Goal: Download file/media

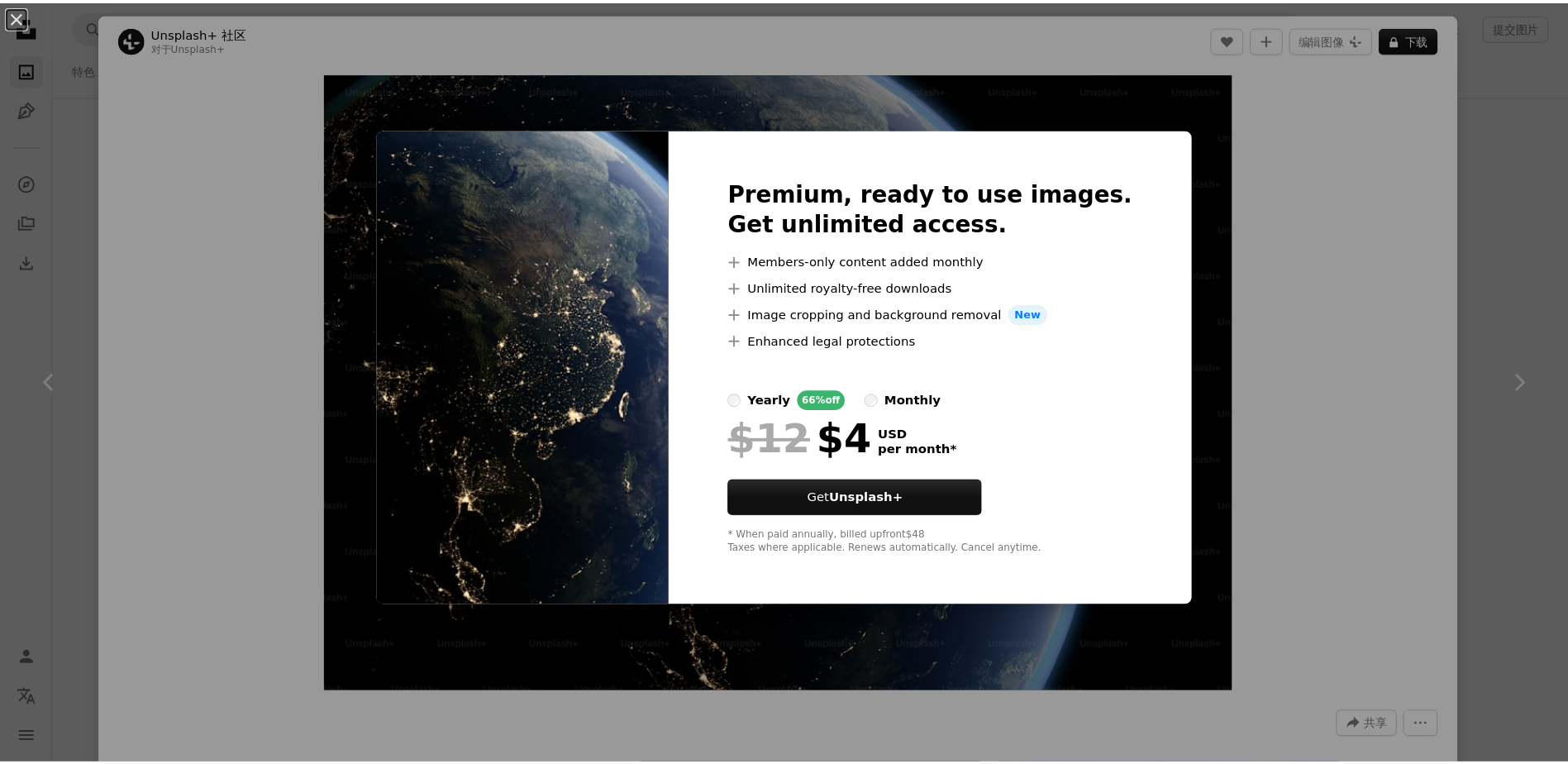
scroll to position [24646, 0]
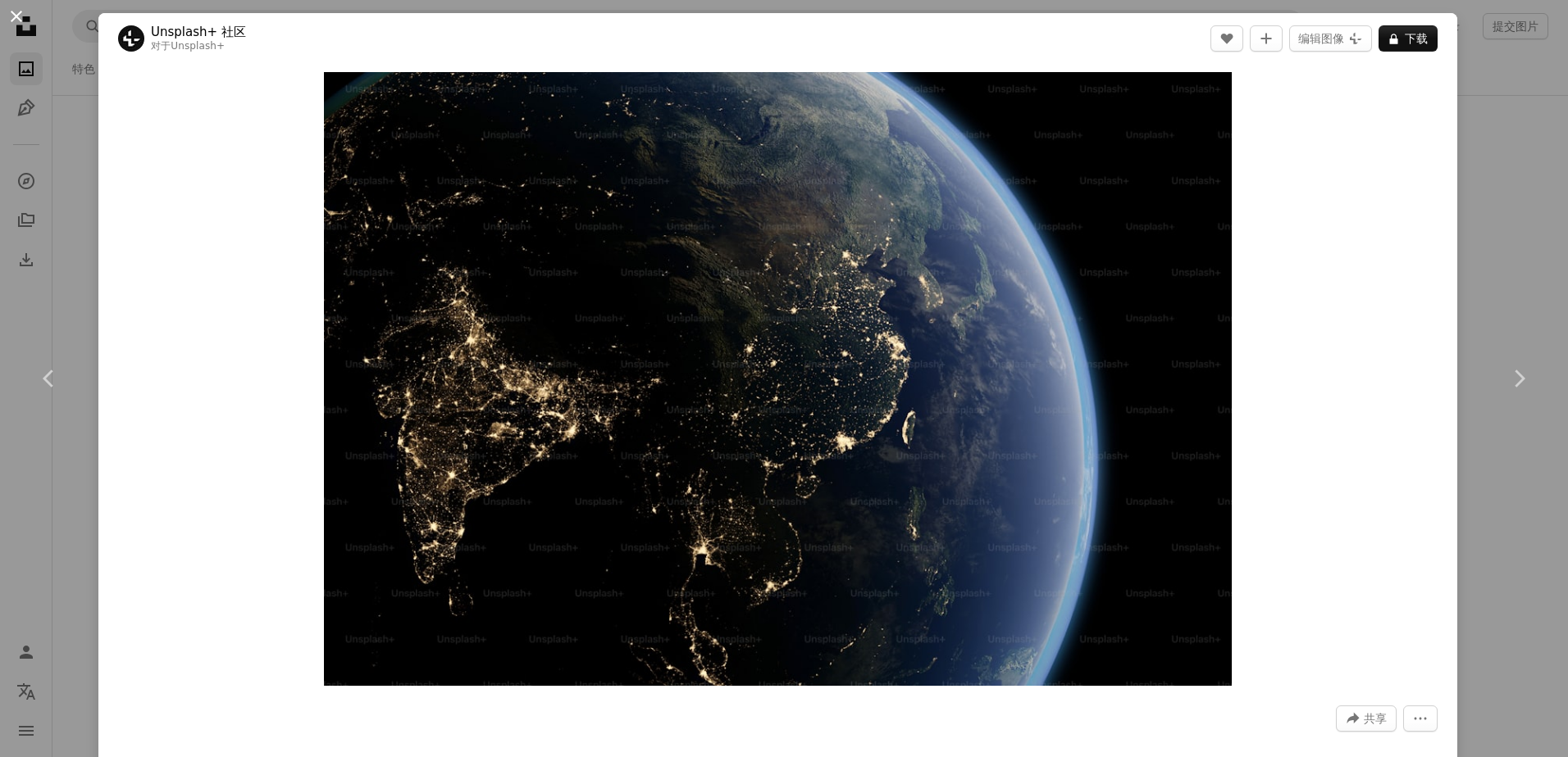
click at [16, 24] on button "An X shape" at bounding box center [16, 16] width 20 height 20
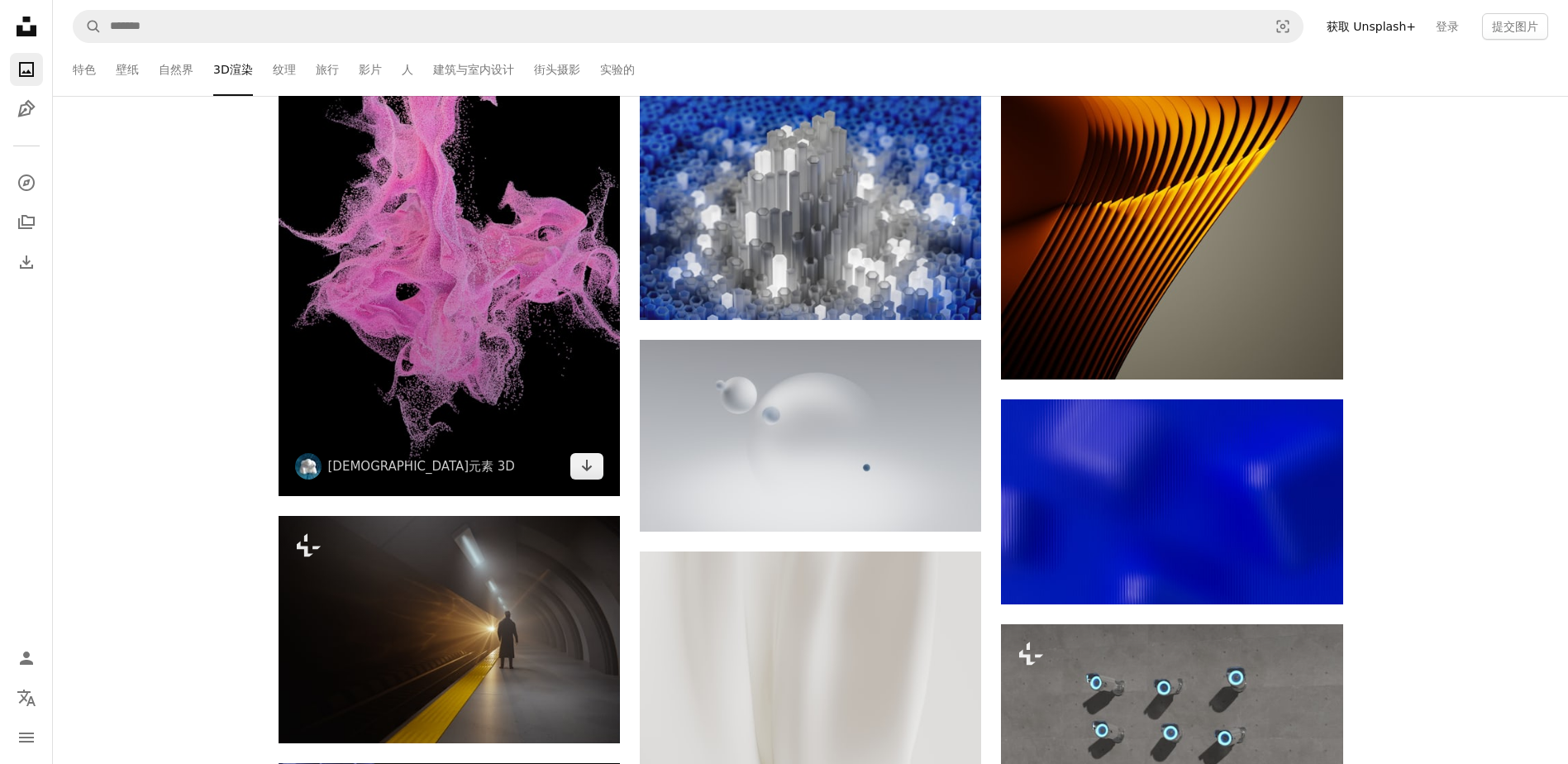
scroll to position [23819, 0]
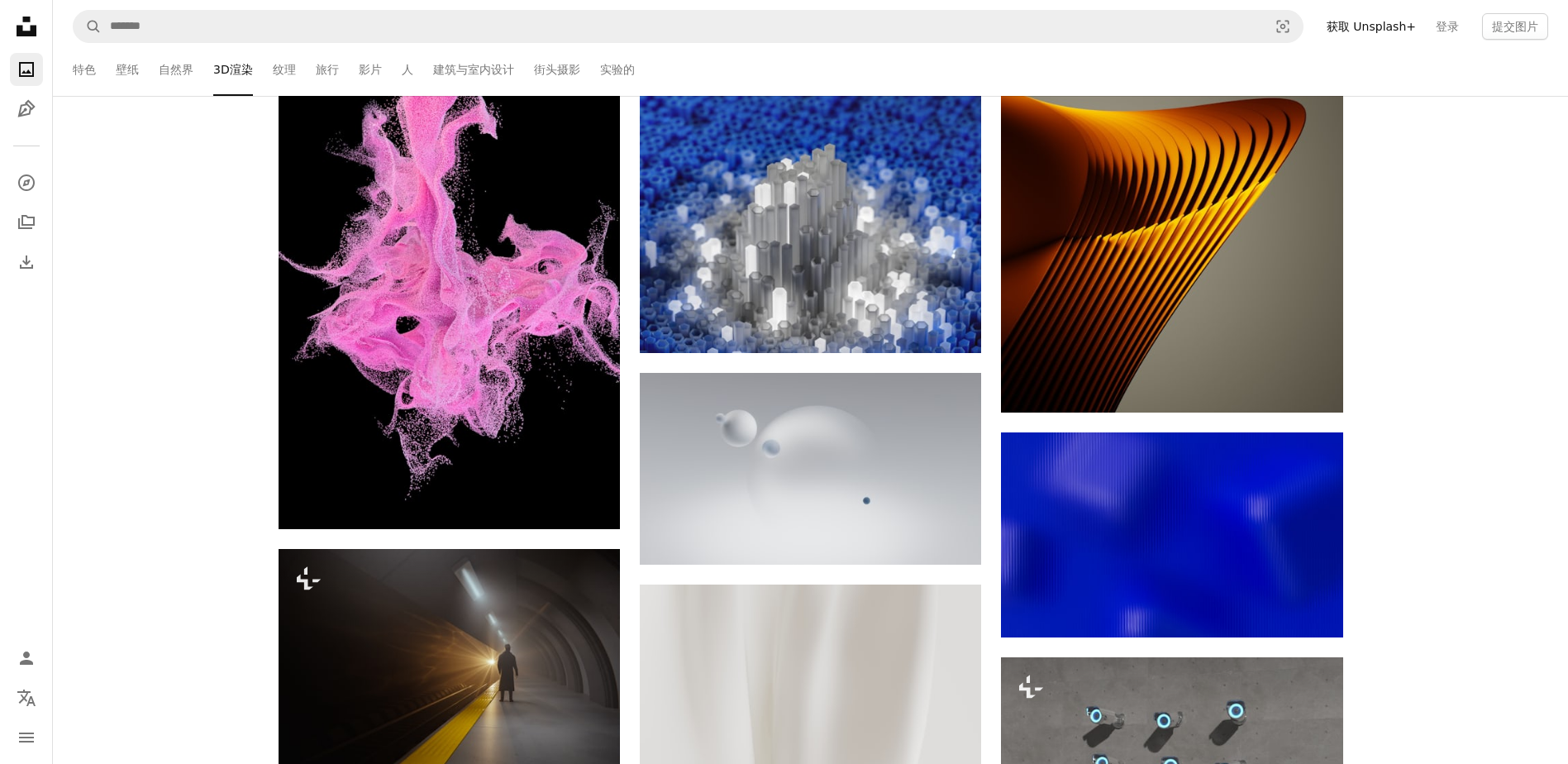
click at [140, 80] on ul "Featured 壁纸 自然界 3D渲染 纹理 旅行 影片 人 建筑与室内设计 街头摄影 实验的" at bounding box center [832, 69] width 1433 height 53
click at [126, 68] on link "壁纸" at bounding box center [127, 69] width 23 height 53
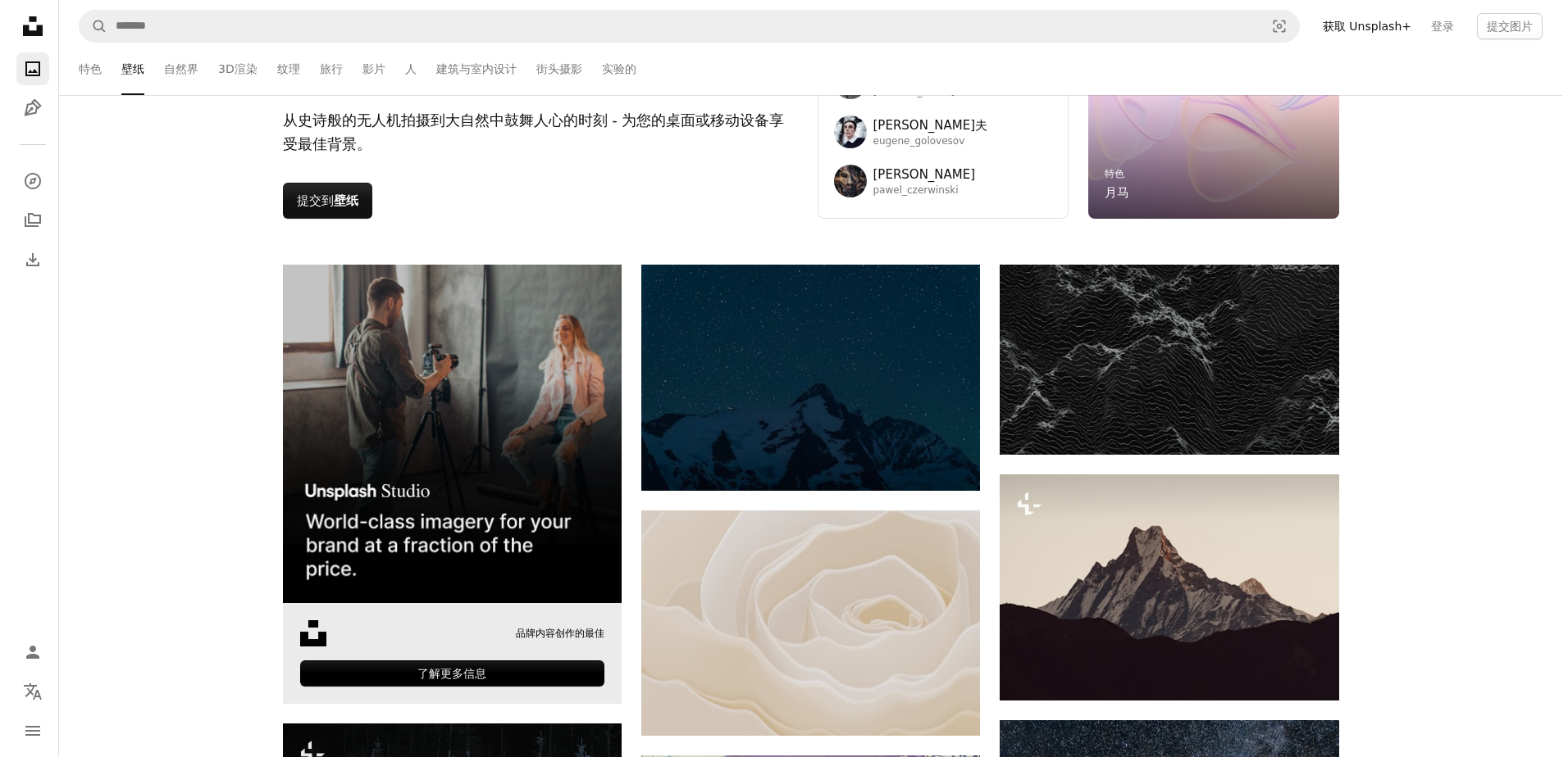
scroll to position [492, 0]
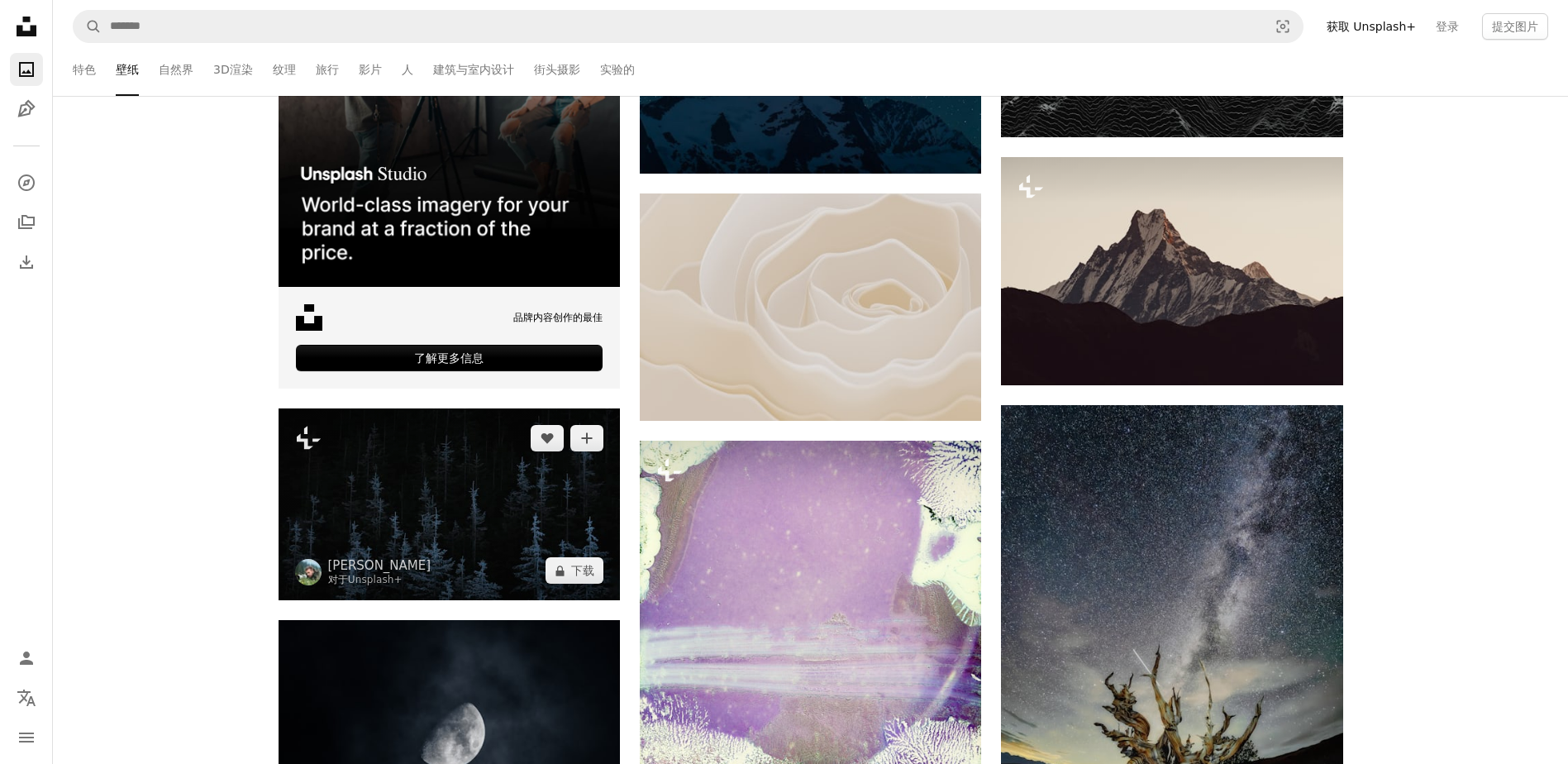
click at [589, 590] on img at bounding box center [449, 504] width 342 height 192
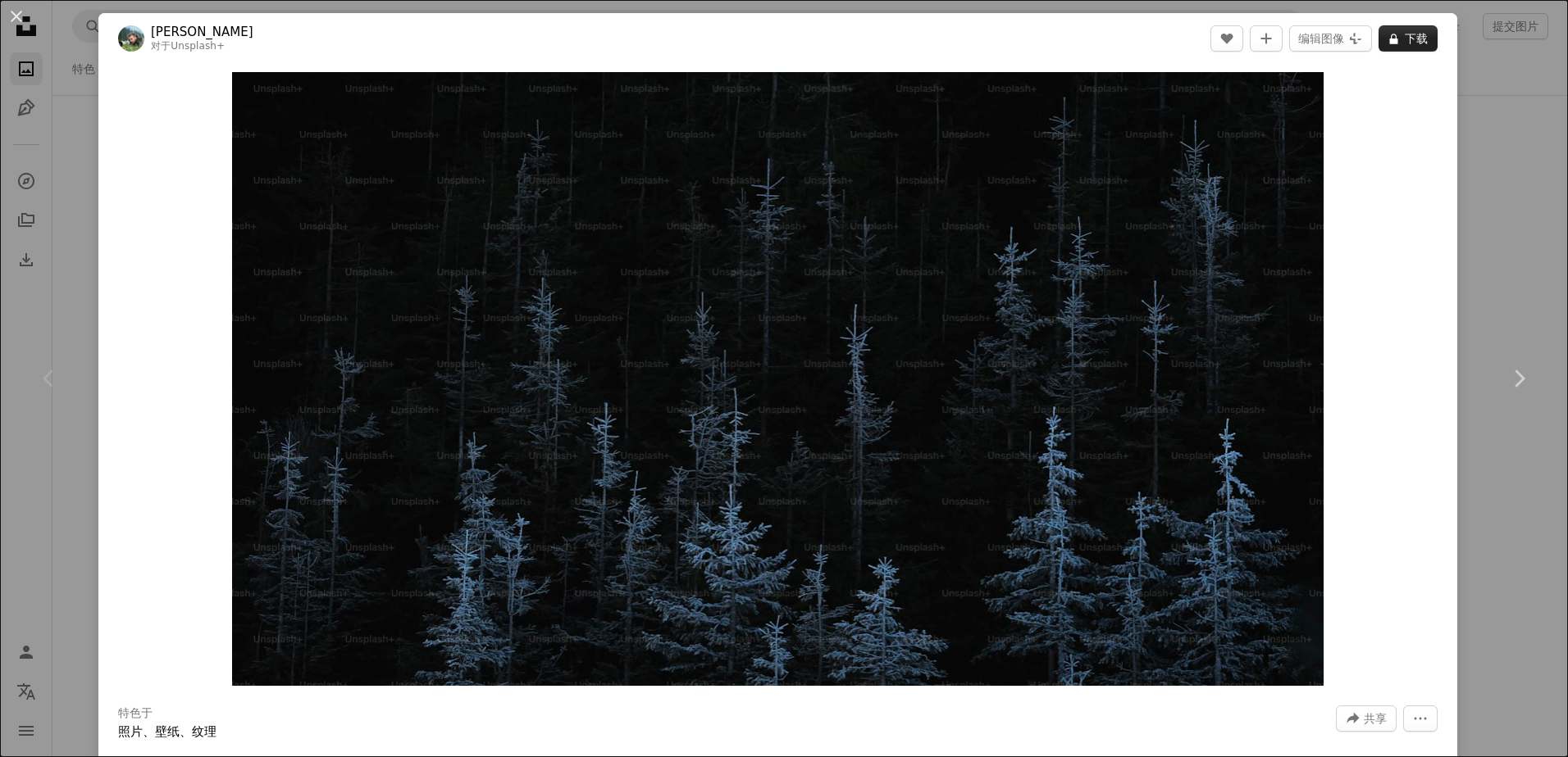
click at [1407, 48] on font "下载" at bounding box center [1415, 39] width 23 height 25
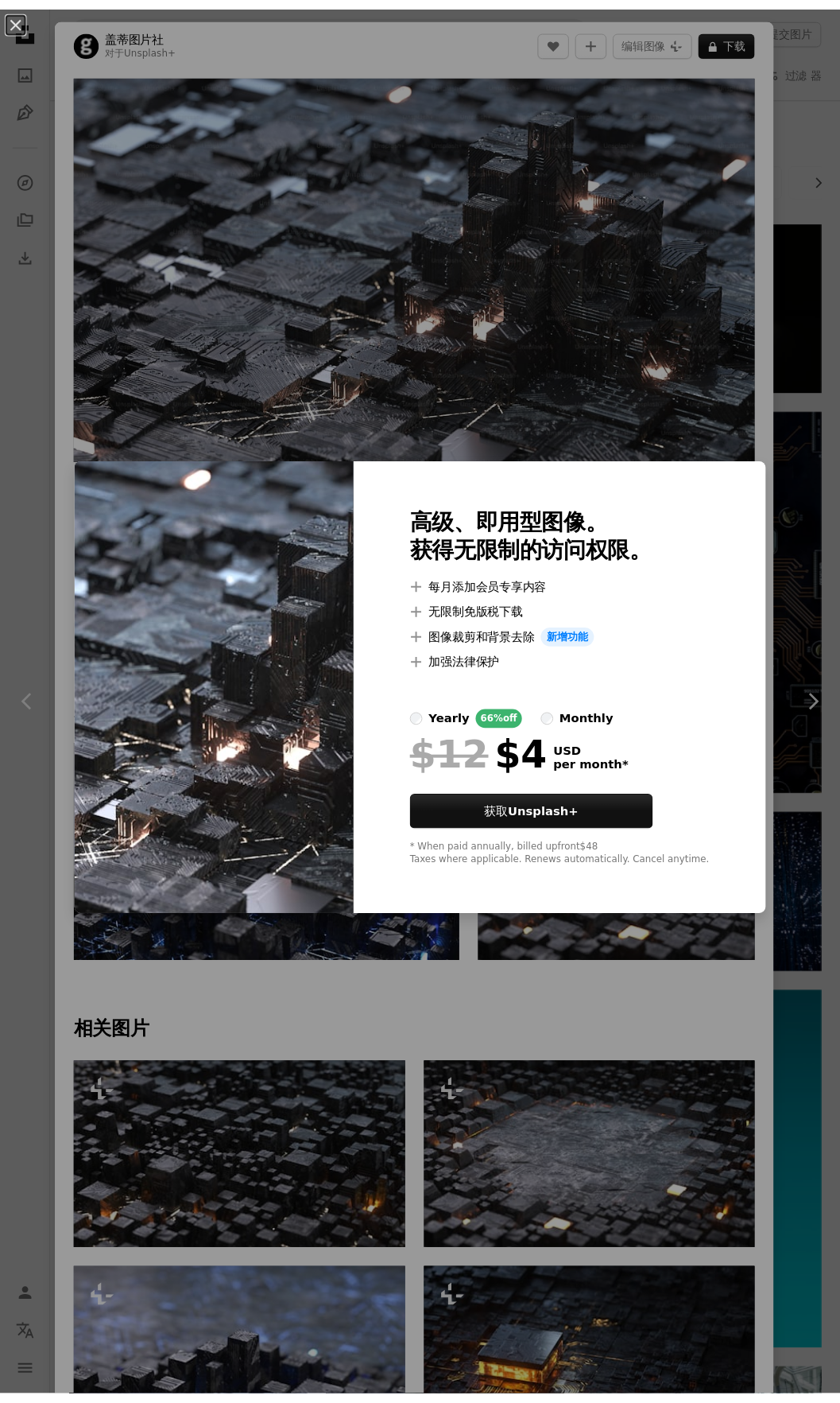
scroll to position [954, 0]
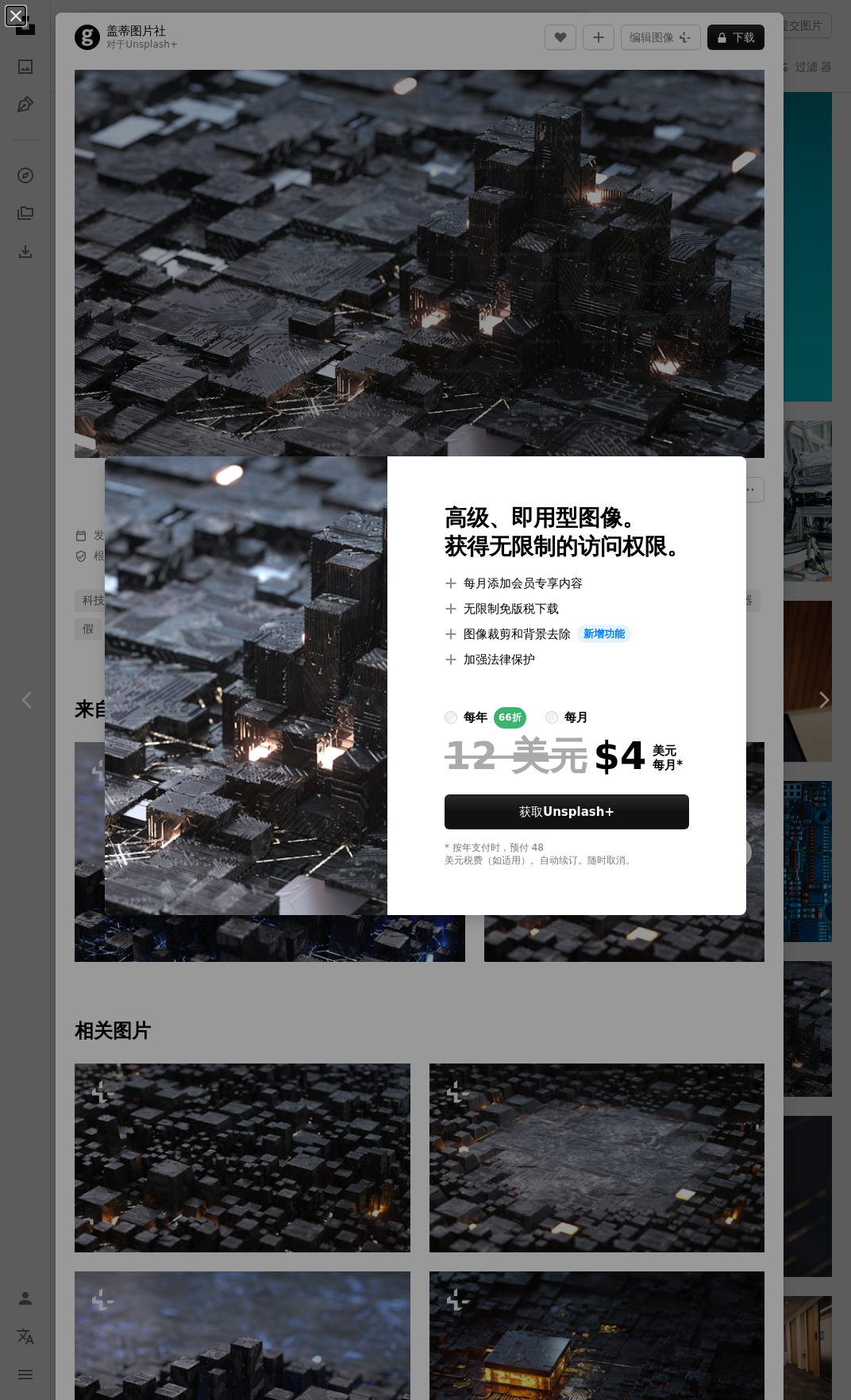
click at [17, 409] on div "An X shape 高级、即用型图像。 获得无限制的访问权限。 A plus sign 每月添加会员专享内容 A plus sign 无限制免版税下载 A …" at bounding box center [425, 700] width 851 height 1400
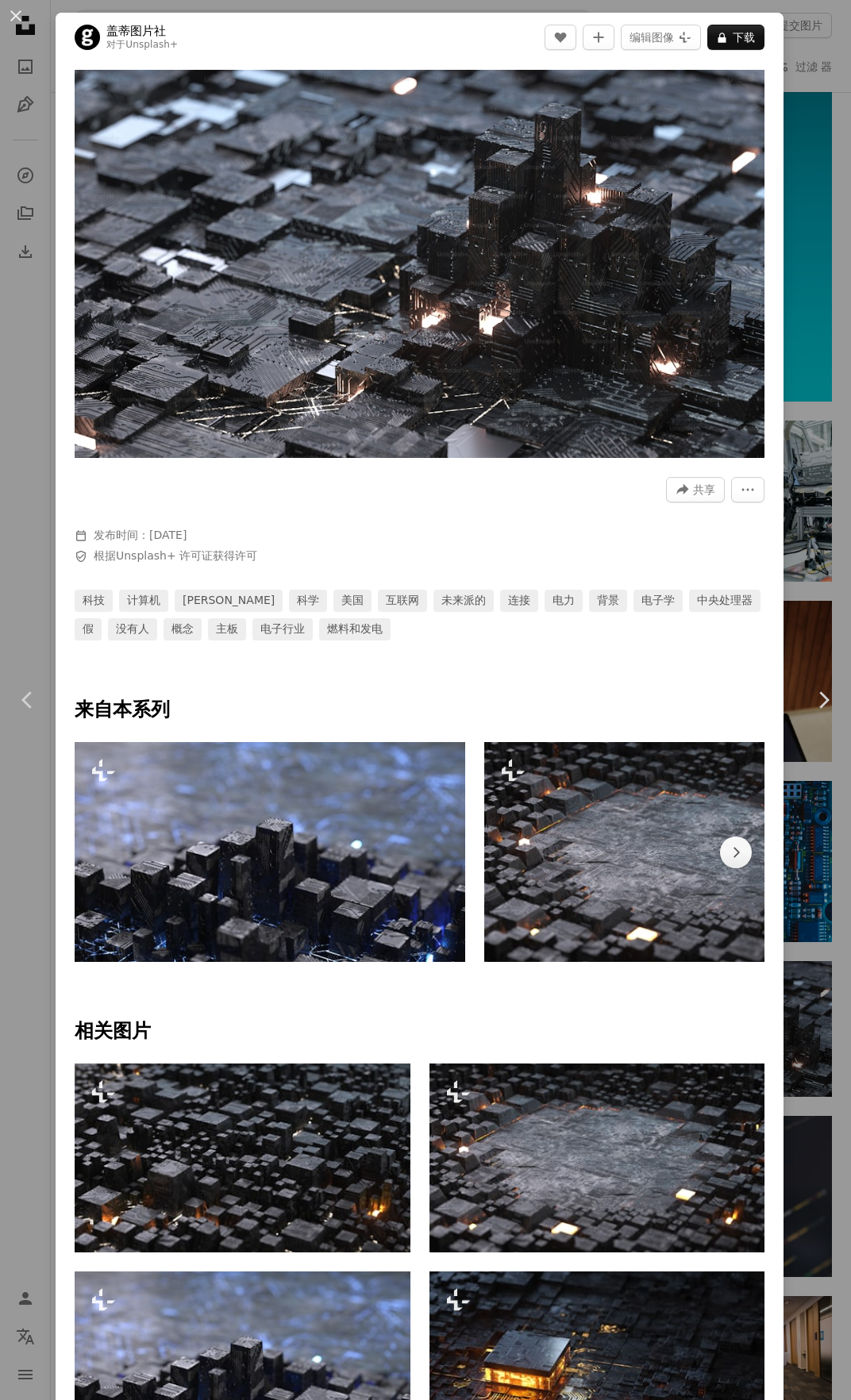
drag, startPoint x: 17, startPoint y: 409, endPoint x: 21, endPoint y: 21, distance: 388.0
click at [21, 21] on button "An X shape" at bounding box center [16, 16] width 19 height 19
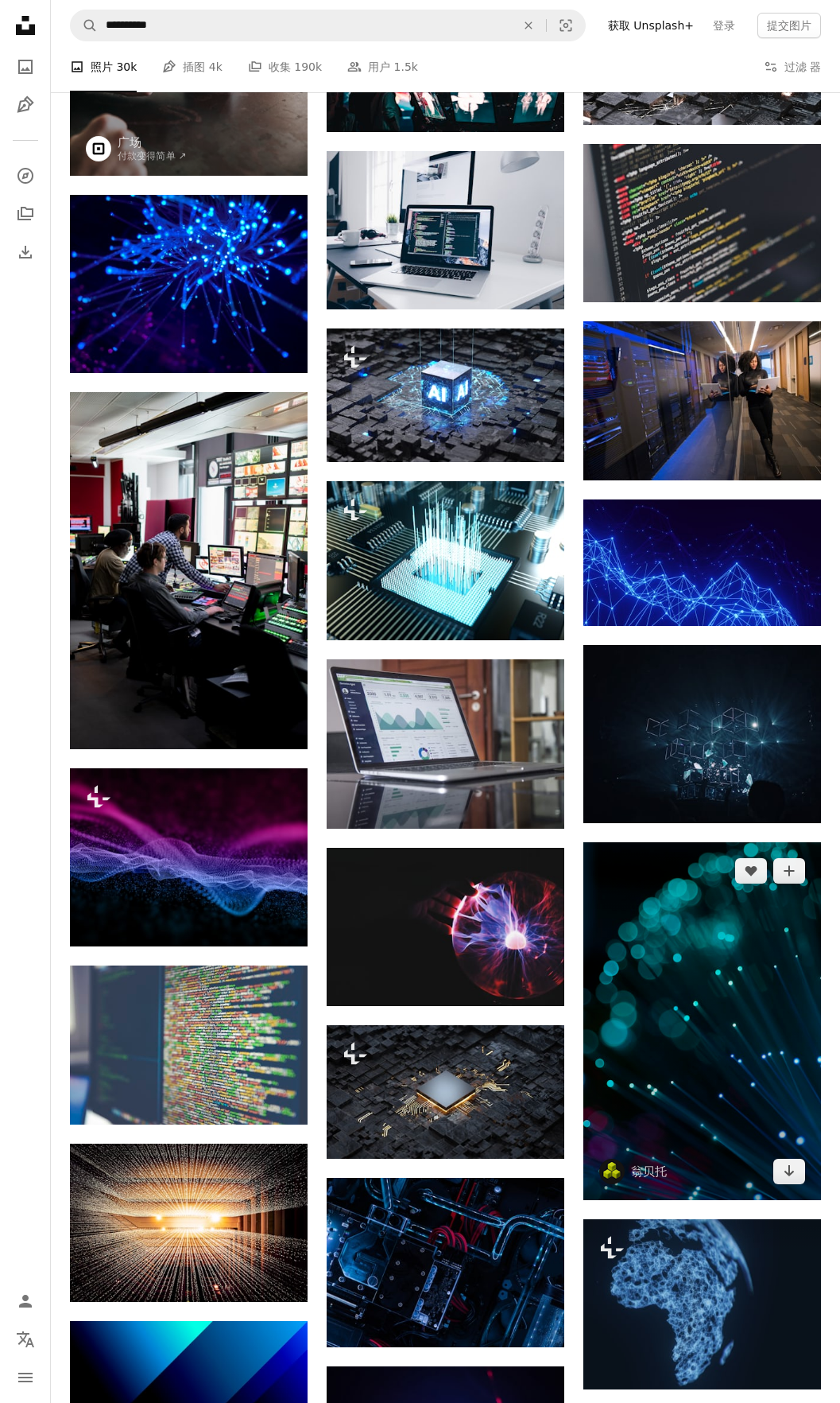
scroll to position [1989, 0]
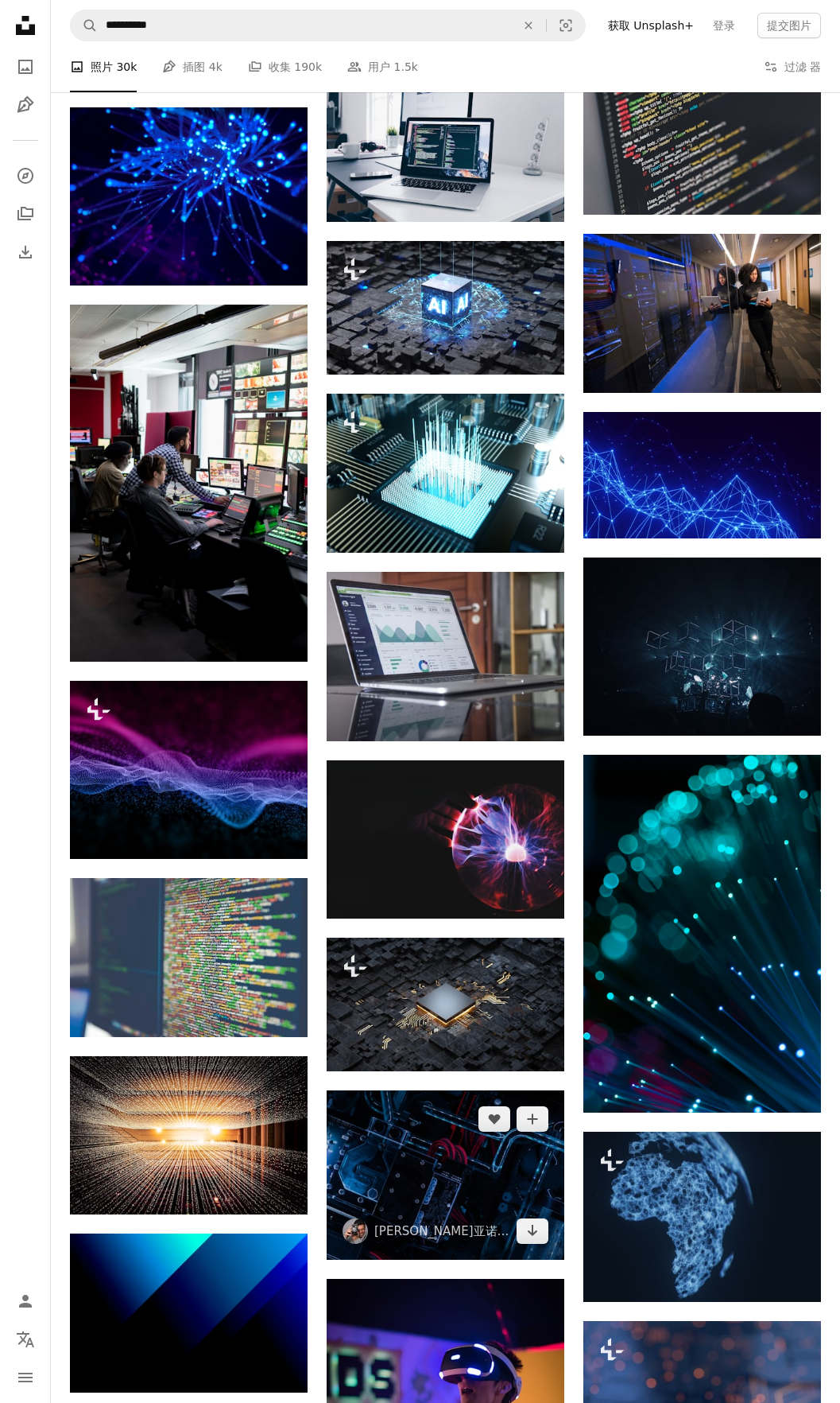
click at [464, 1168] on img at bounding box center [446, 1175] width 238 height 170
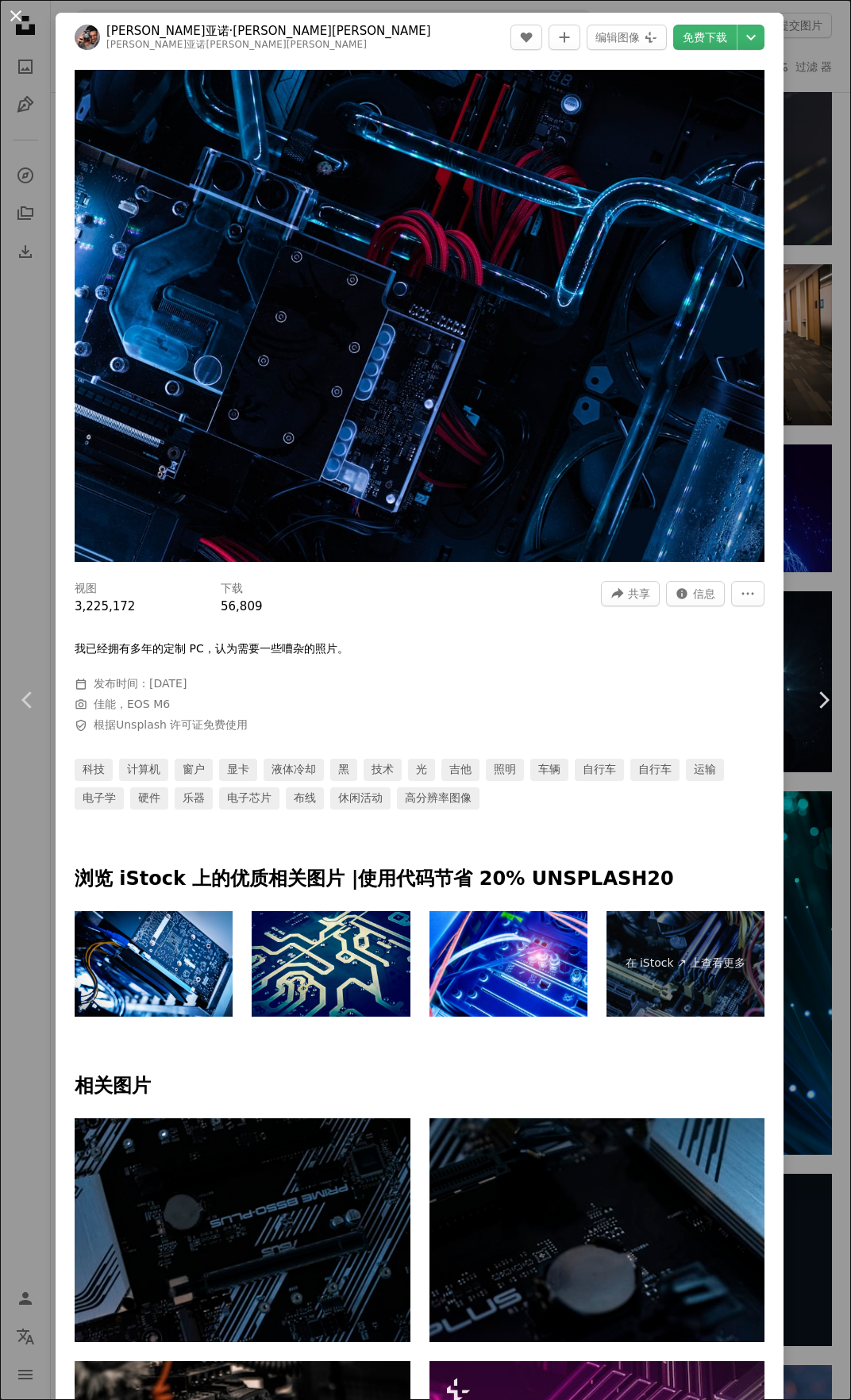
click at [9, 11] on button "An X shape" at bounding box center [16, 16] width 19 height 19
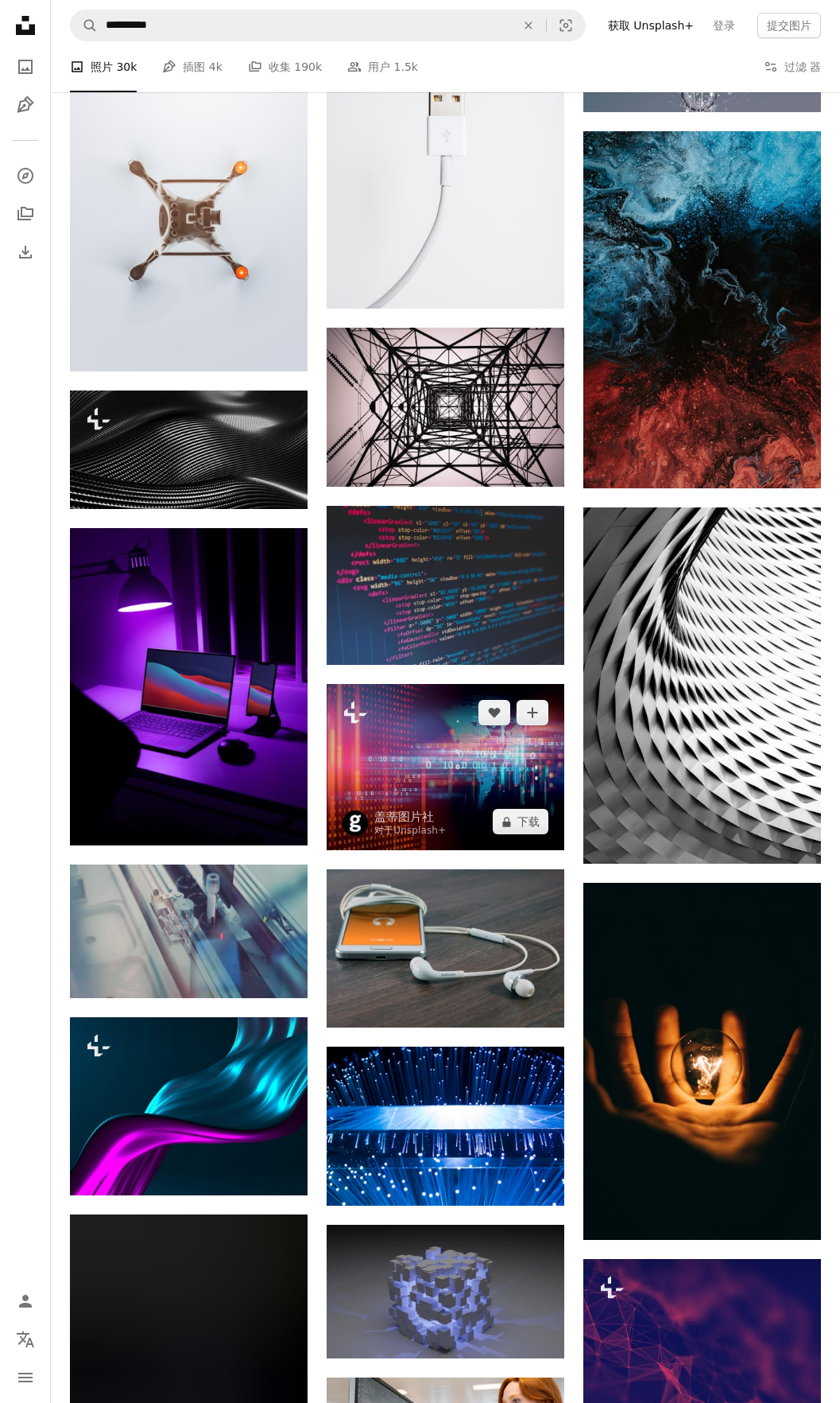
scroll to position [13601, 0]
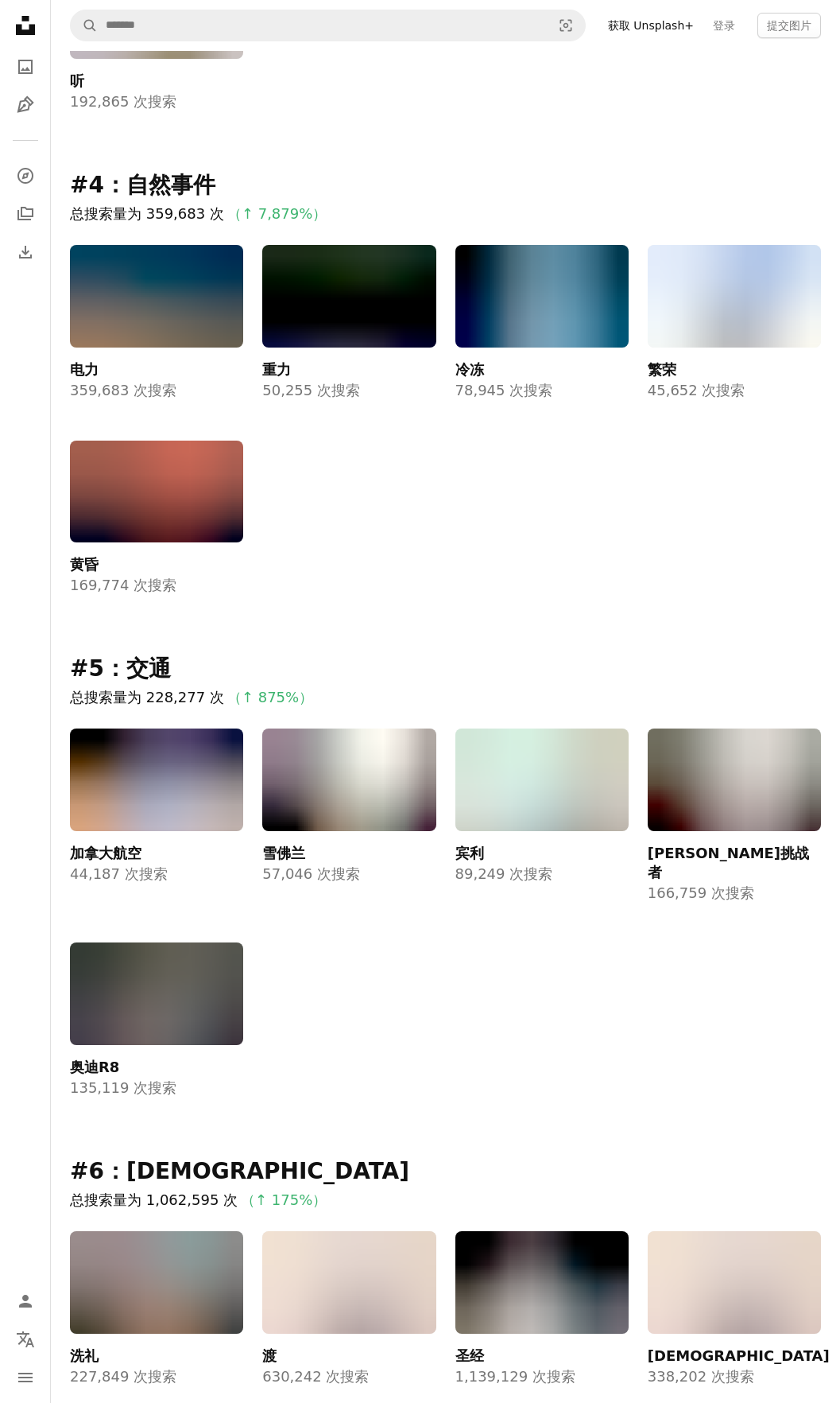
scroll to position [1480, 0]
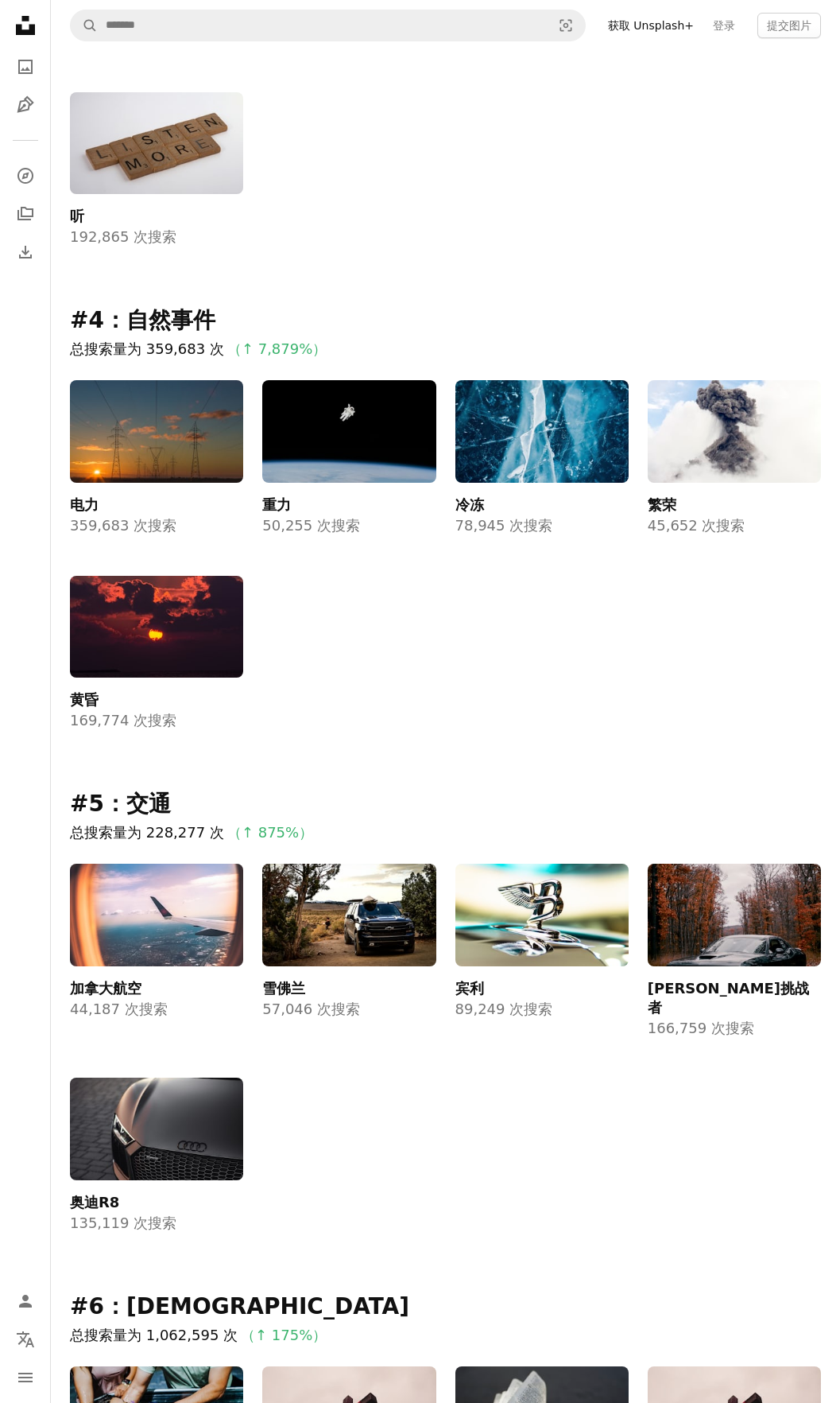
click at [191, 408] on img at bounding box center [156, 431] width 173 height 102
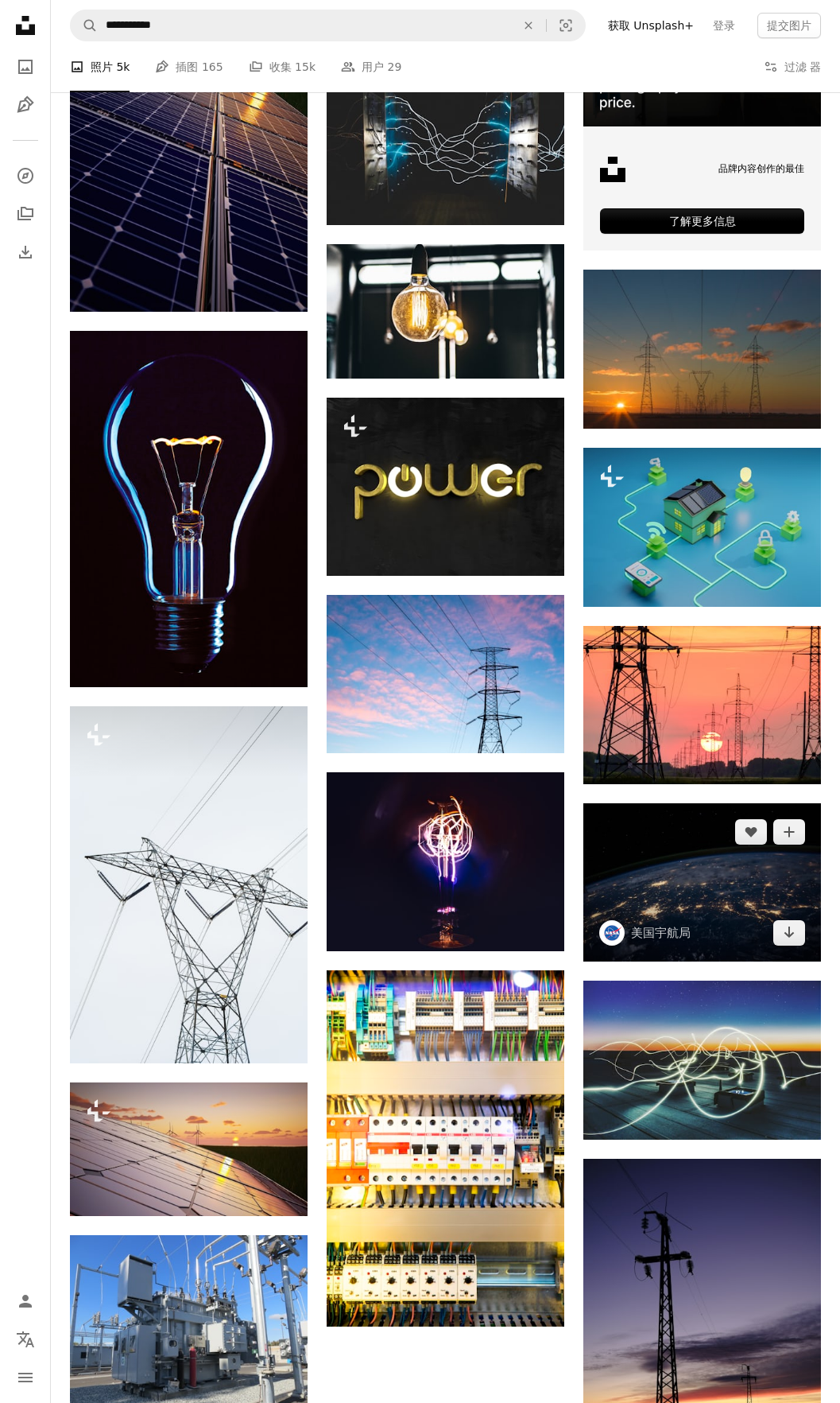
scroll to position [637, 0]
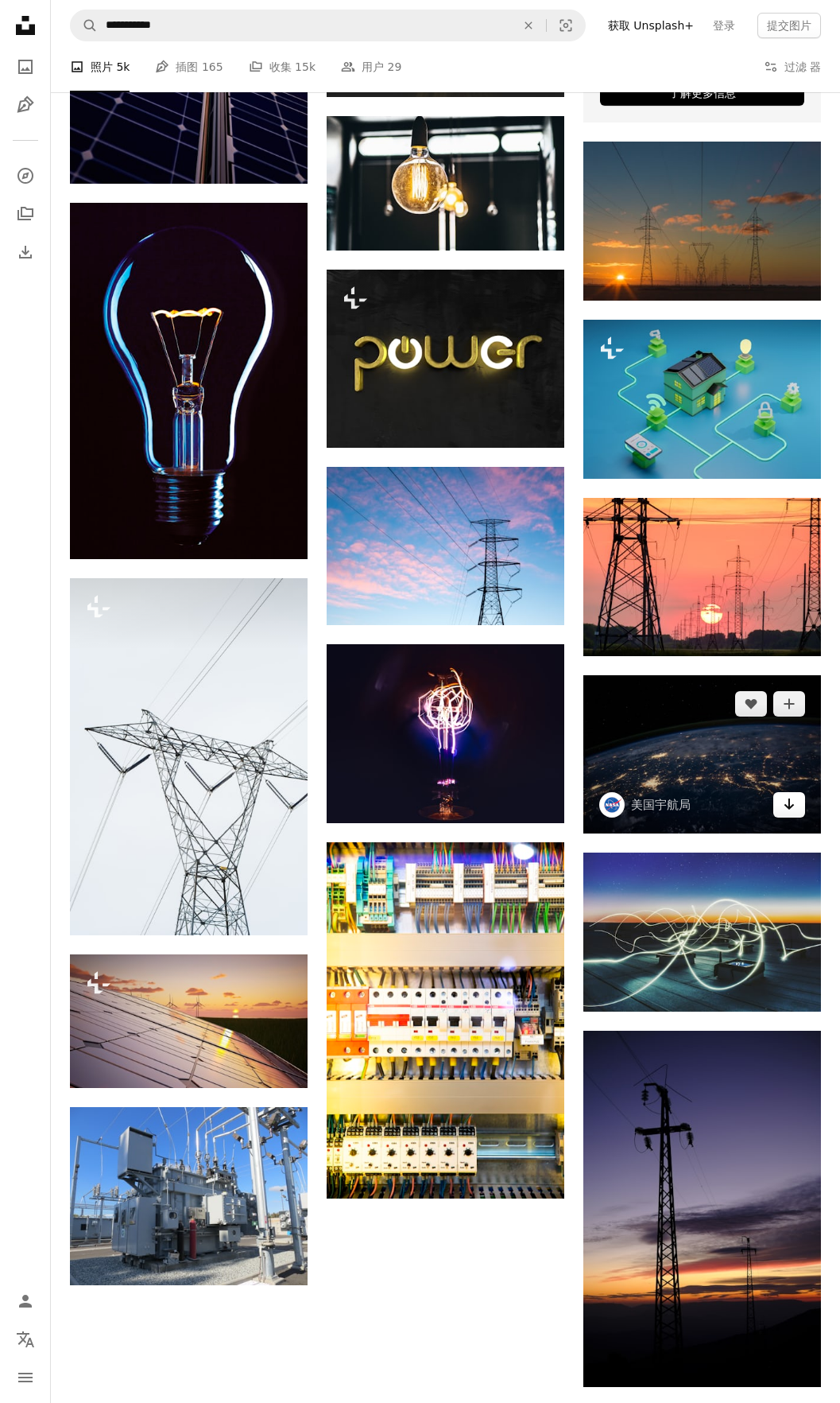
click at [788, 801] on icon "Arrow pointing down" at bounding box center [789, 804] width 12 height 19
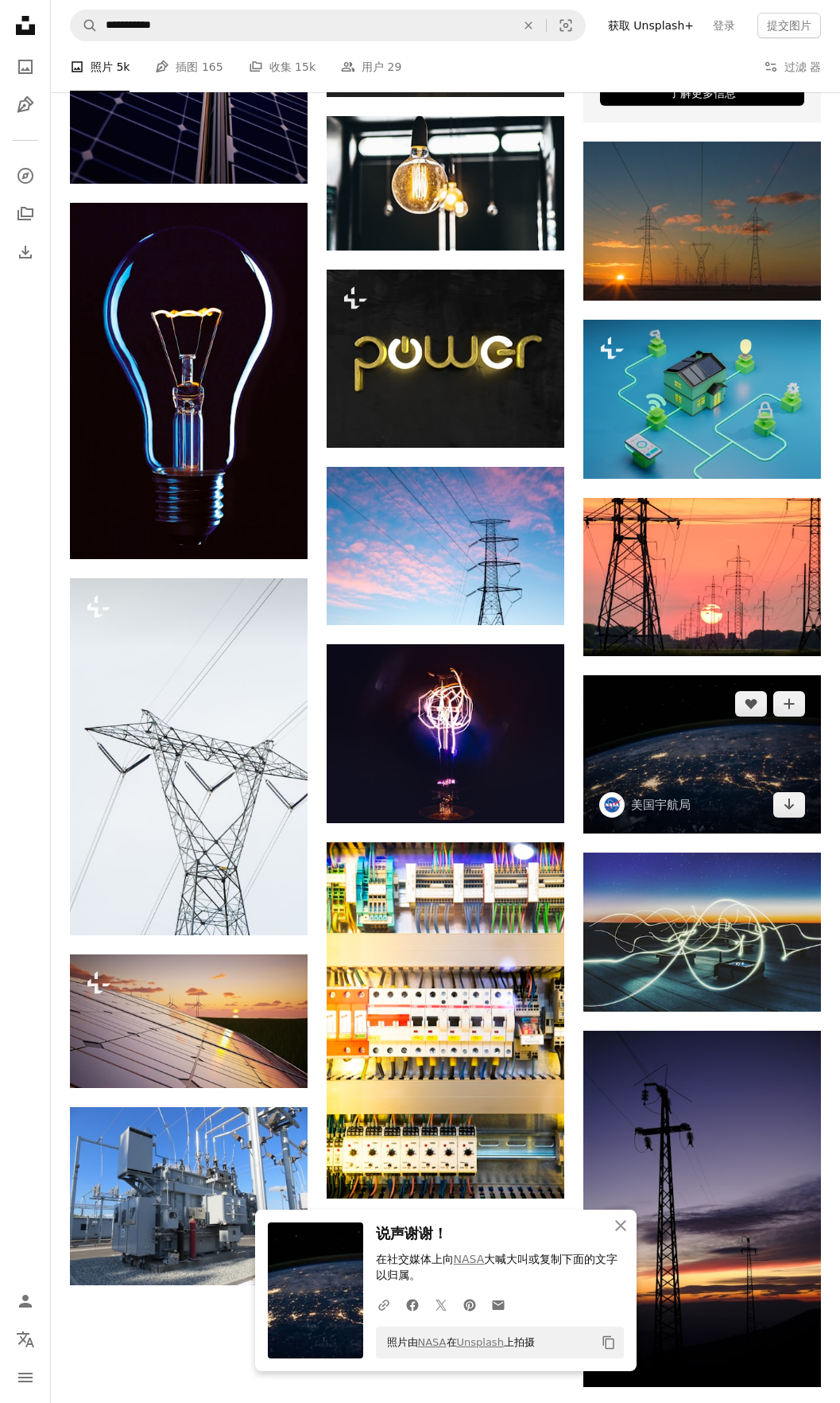
click at [674, 770] on img at bounding box center [703, 755] width 238 height 158
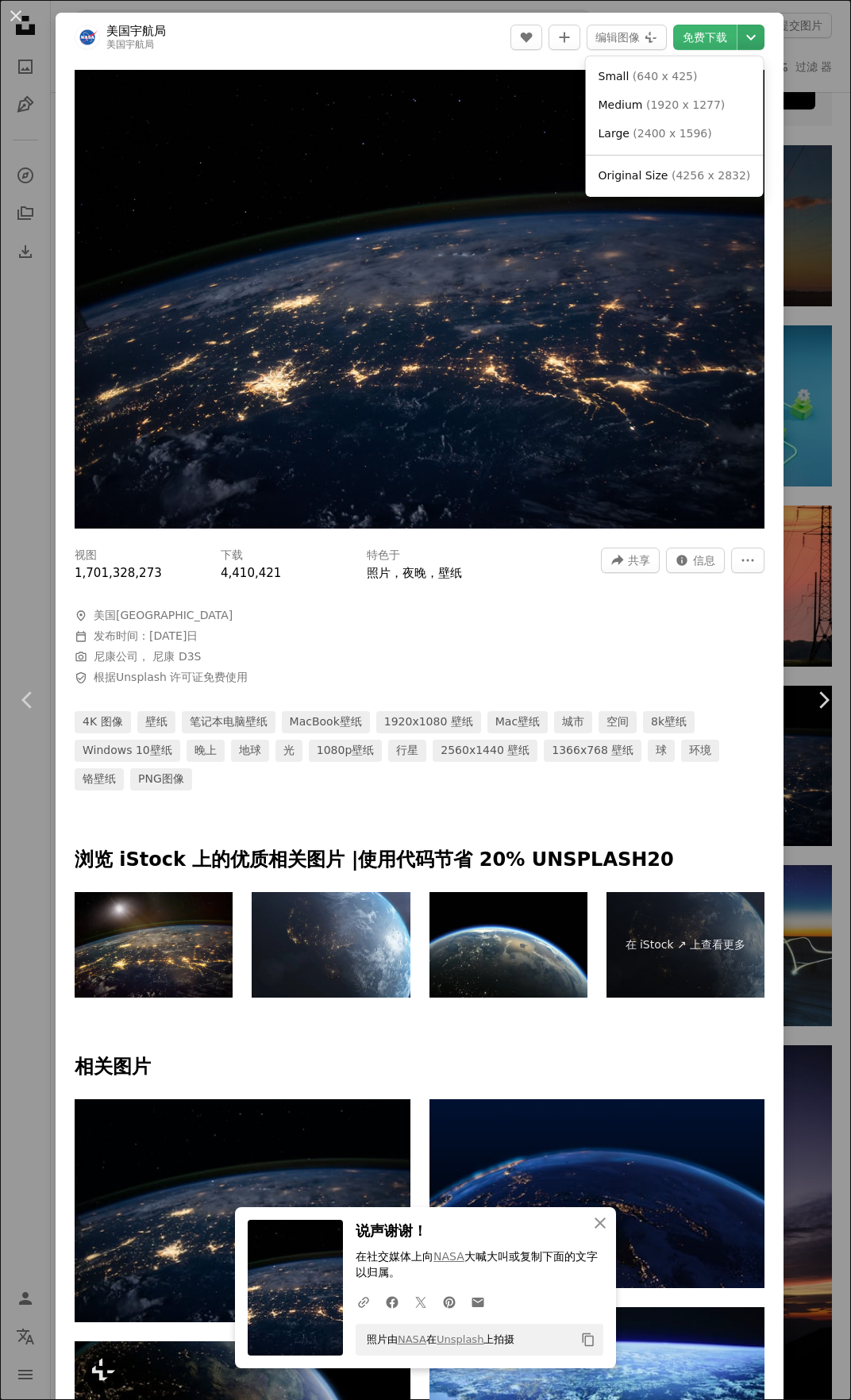
click at [738, 33] on icon "Chevron down" at bounding box center [751, 37] width 26 height 19
click at [707, 178] on span "（4256 x 2832）" at bounding box center [699, 175] width 92 height 12
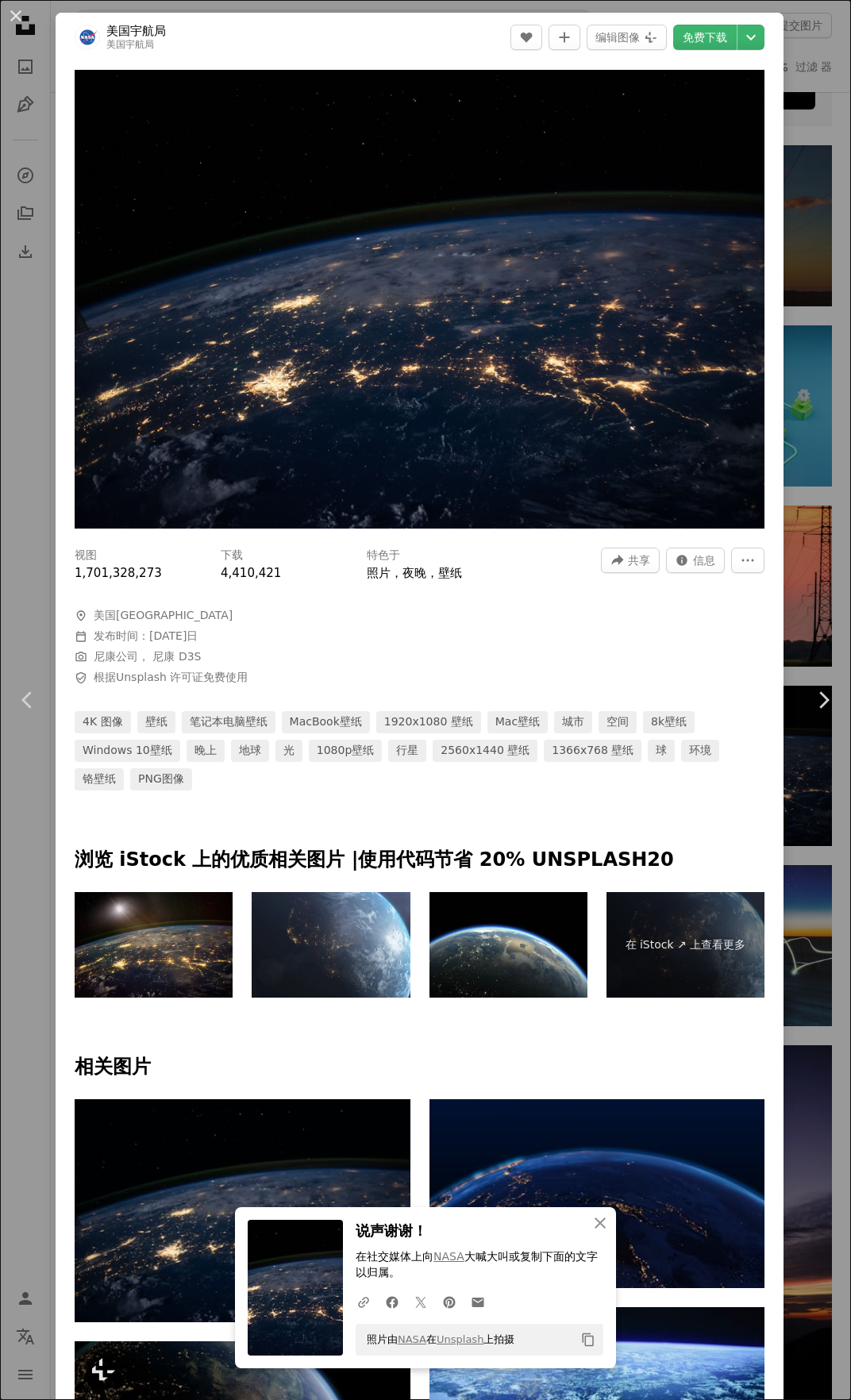
click at [762, 81] on div "Zoom in" at bounding box center [419, 300] width 728 height 475
click at [14, 14] on button "An X shape" at bounding box center [16, 16] width 19 height 19
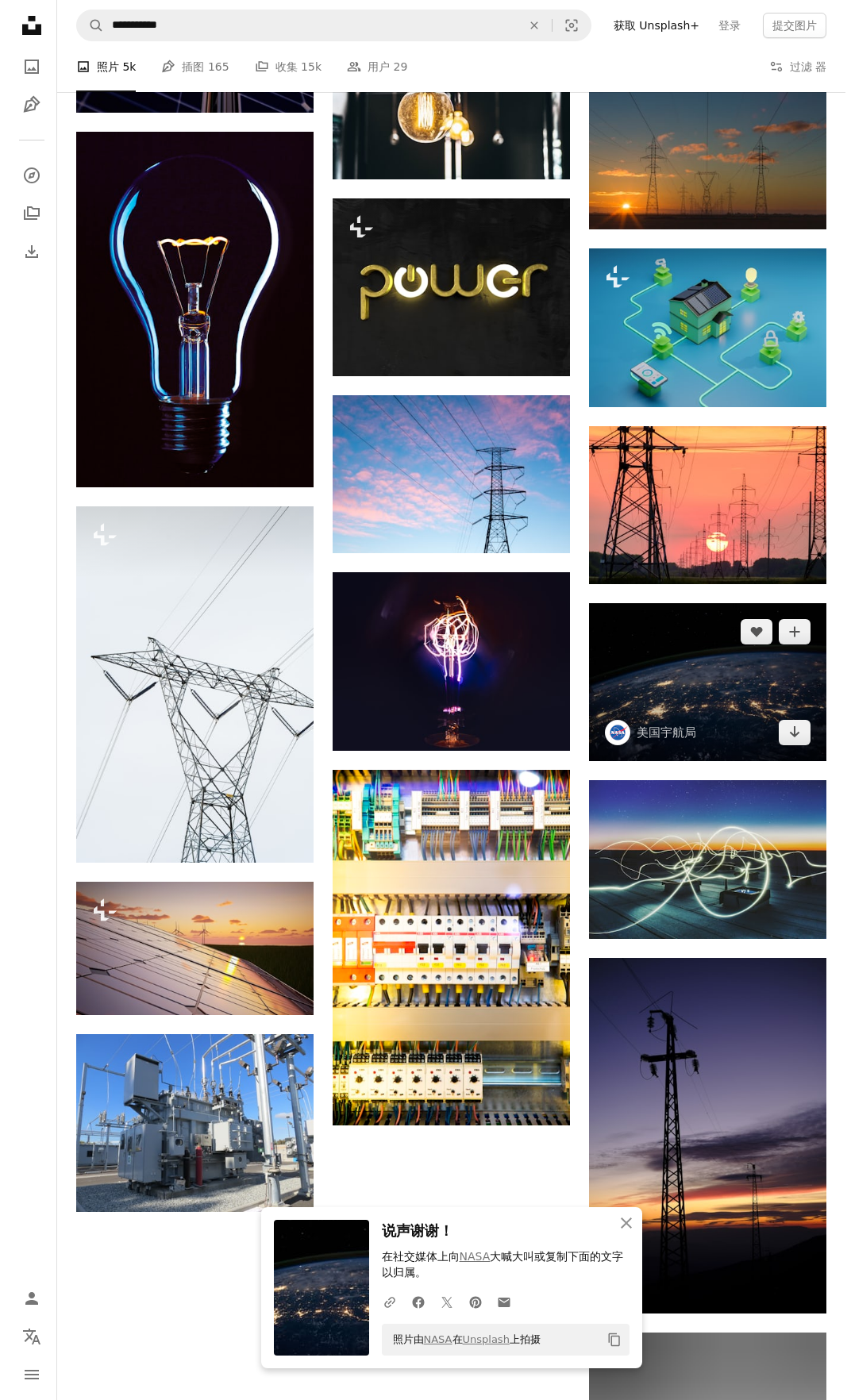
scroll to position [714, 0]
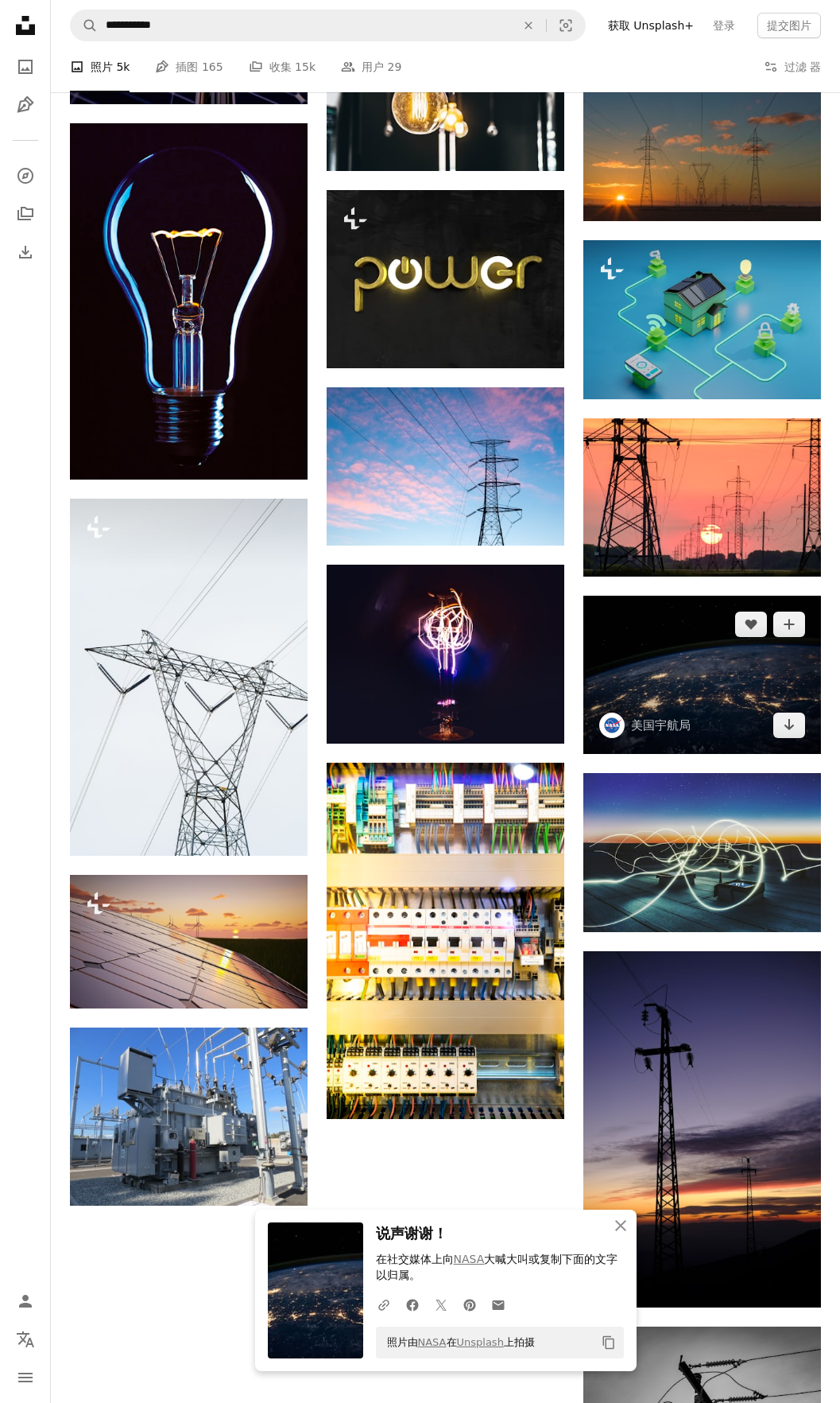
click at [694, 679] on img at bounding box center [703, 675] width 238 height 158
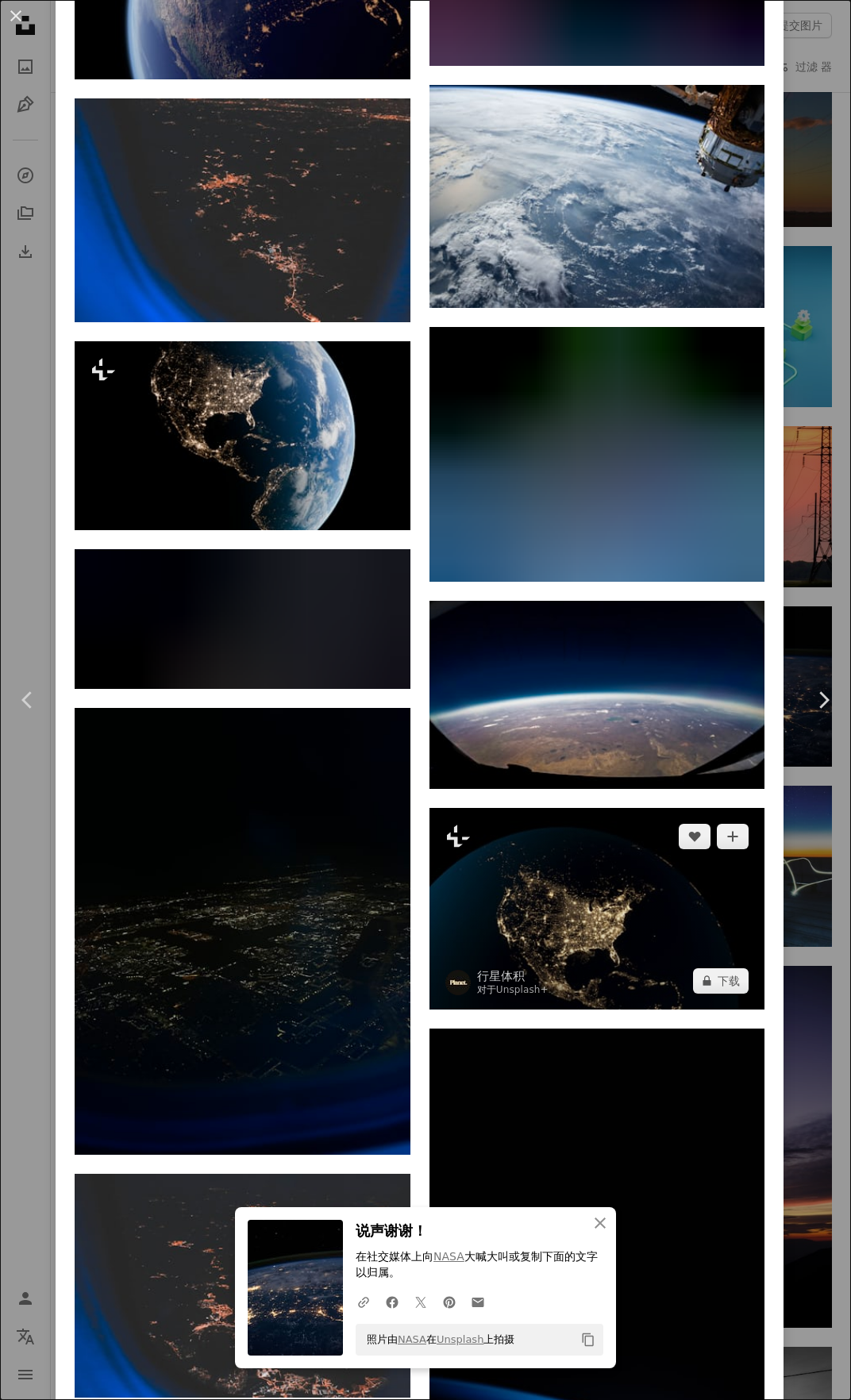
scroll to position [1985, 0]
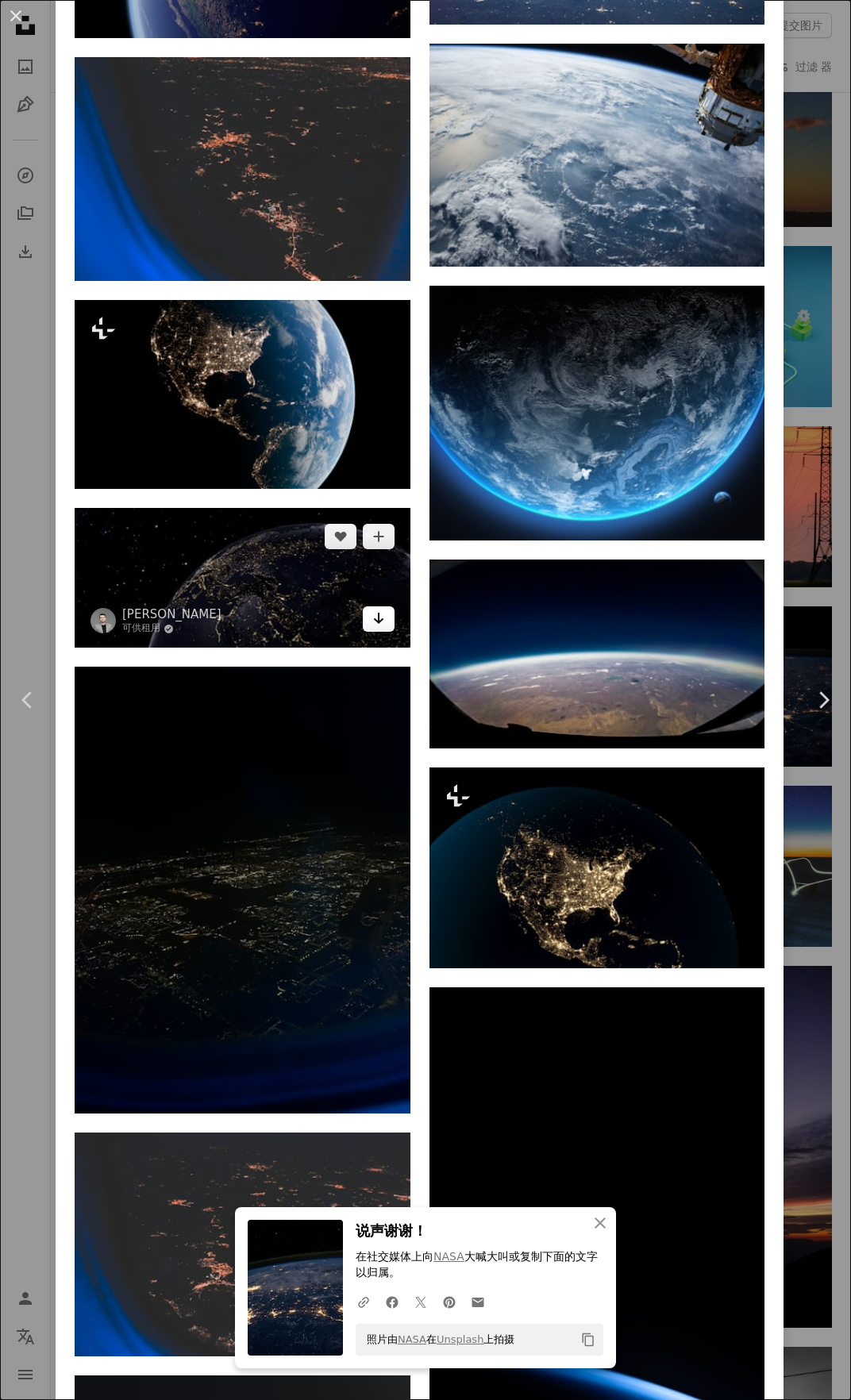
click at [373, 613] on icon "下载" at bounding box center [378, 618] width 10 height 11
click at [257, 556] on img at bounding box center [242, 578] width 335 height 140
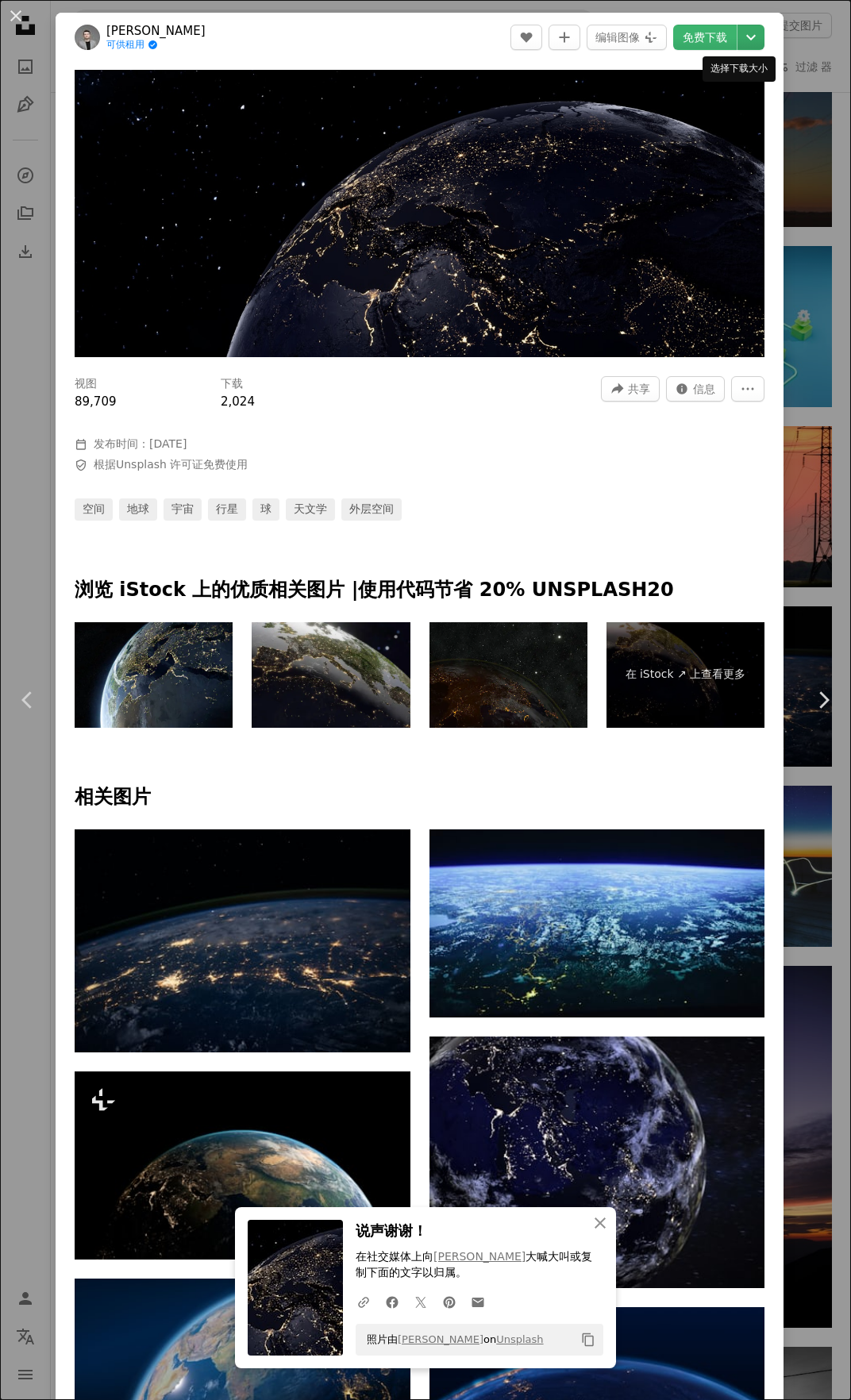
click at [740, 44] on icon "Chevron down" at bounding box center [751, 37] width 26 height 19
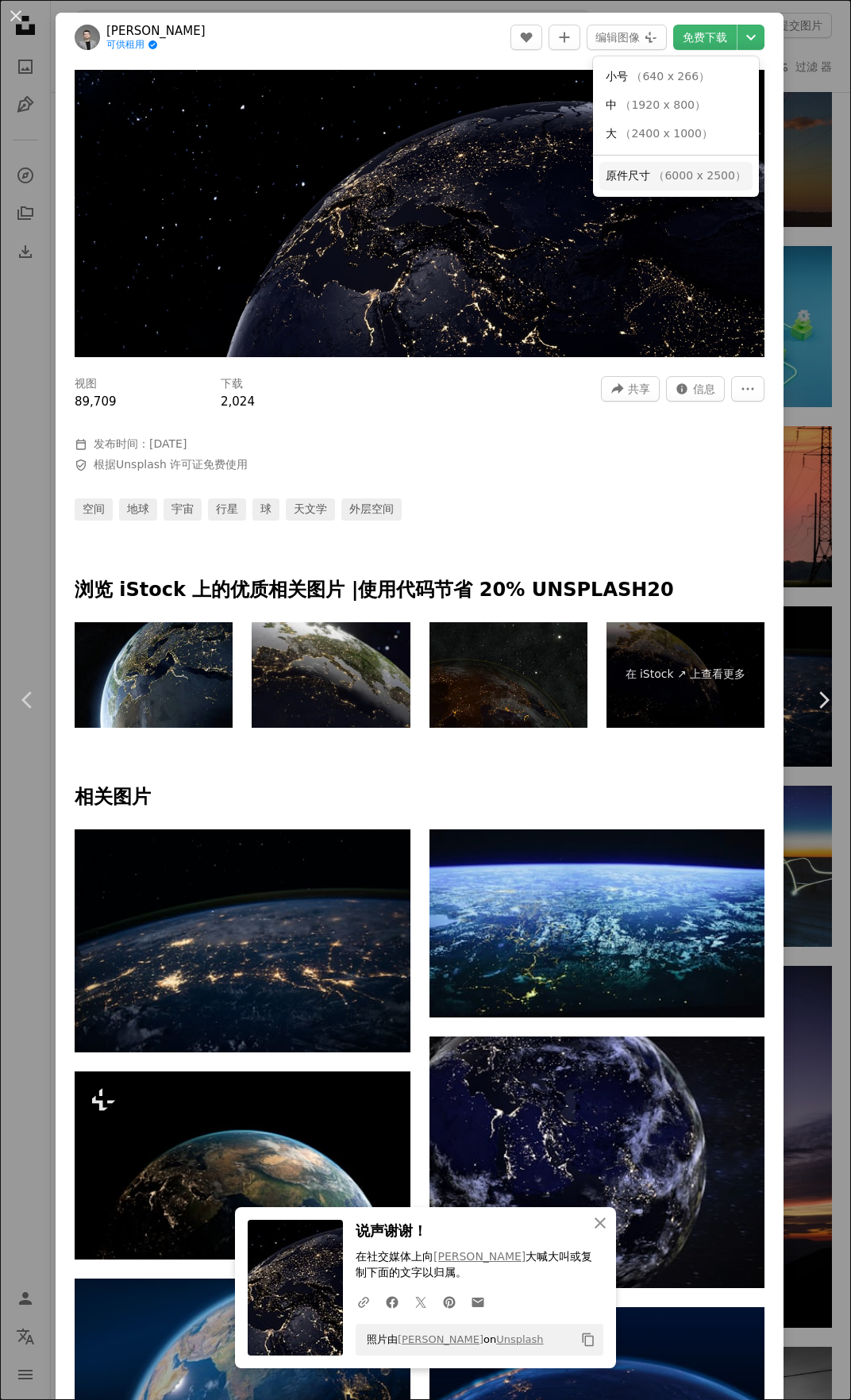
click at [704, 176] on span "（6000 x 2500）" at bounding box center [699, 175] width 92 height 12
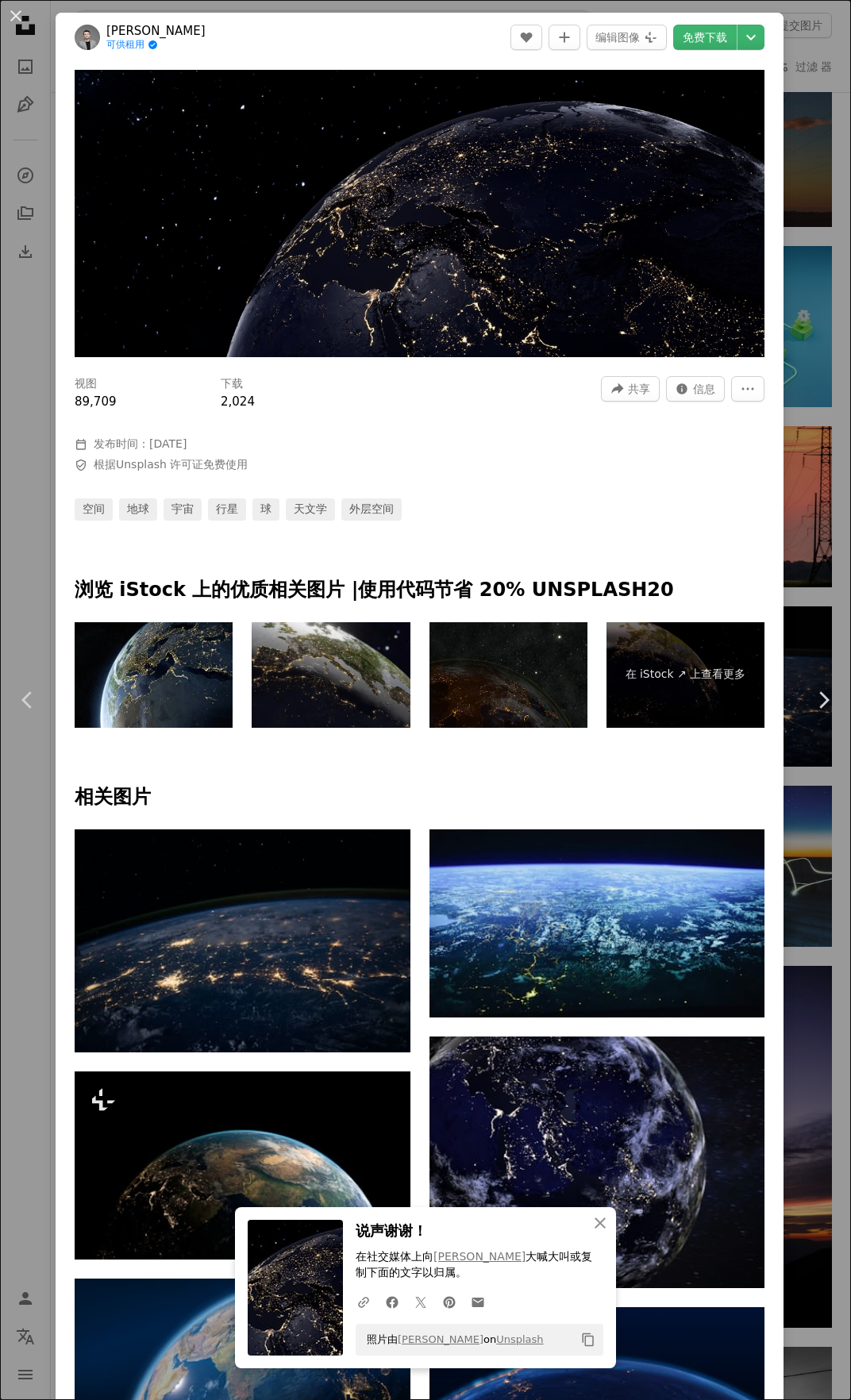
click at [771, 212] on div "An X shape Chevron left Chevron right An X shape 关闭 说声谢谢！ 在社交媒体上向 [PERSON_NAME]…" at bounding box center [425, 700] width 851 height 1400
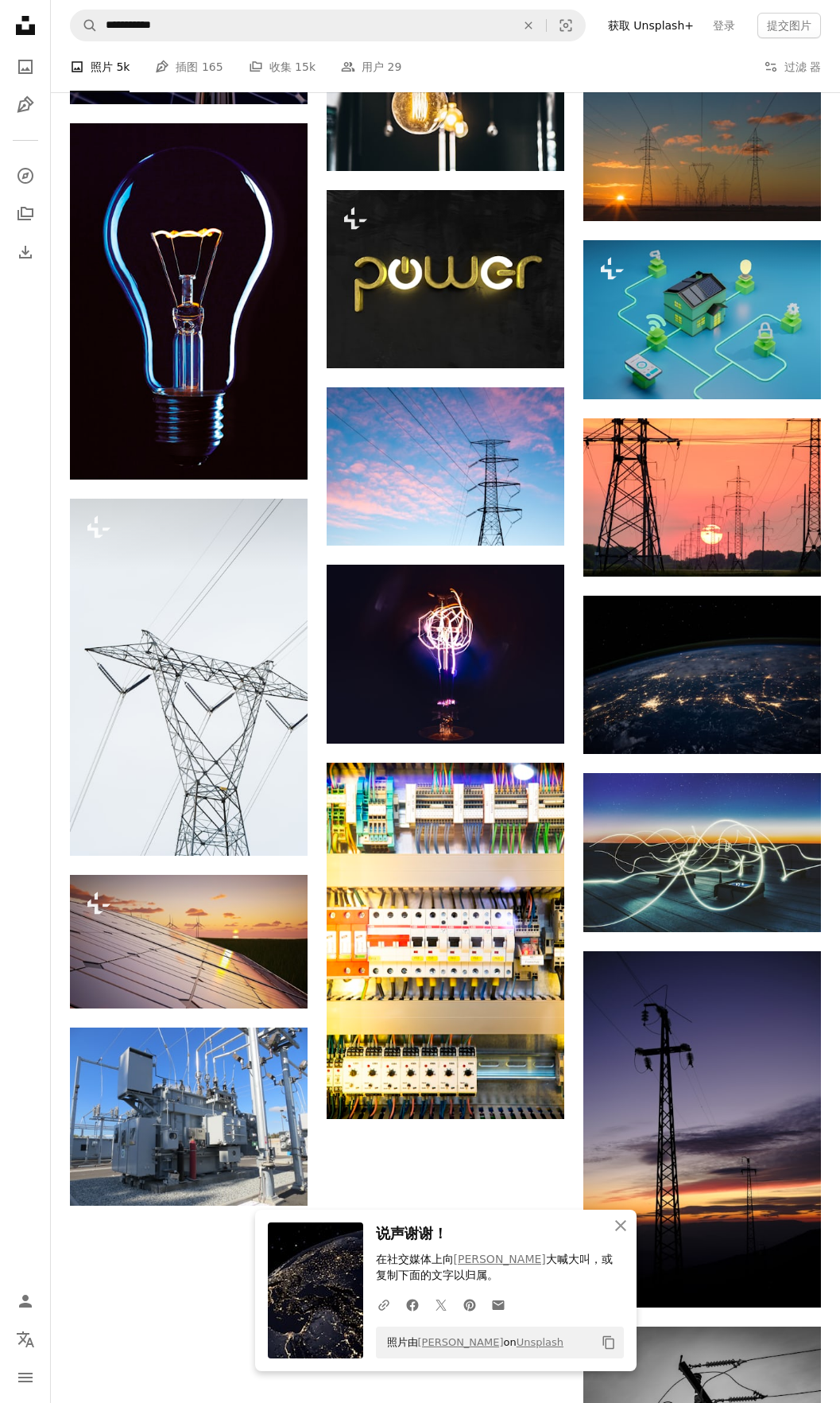
scroll to position [1480, 0]
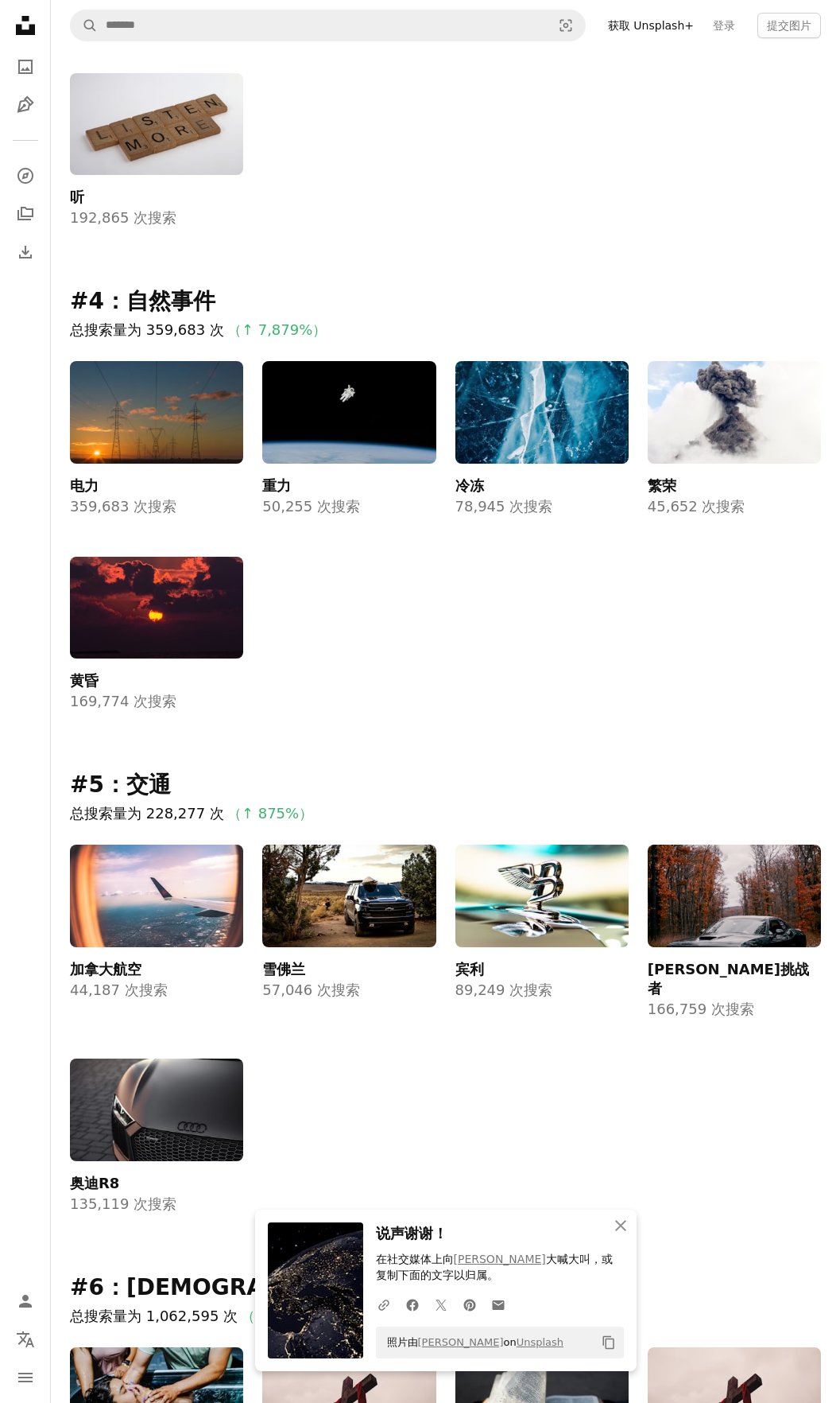
click at [146, 374] on img at bounding box center [156, 412] width 173 height 102
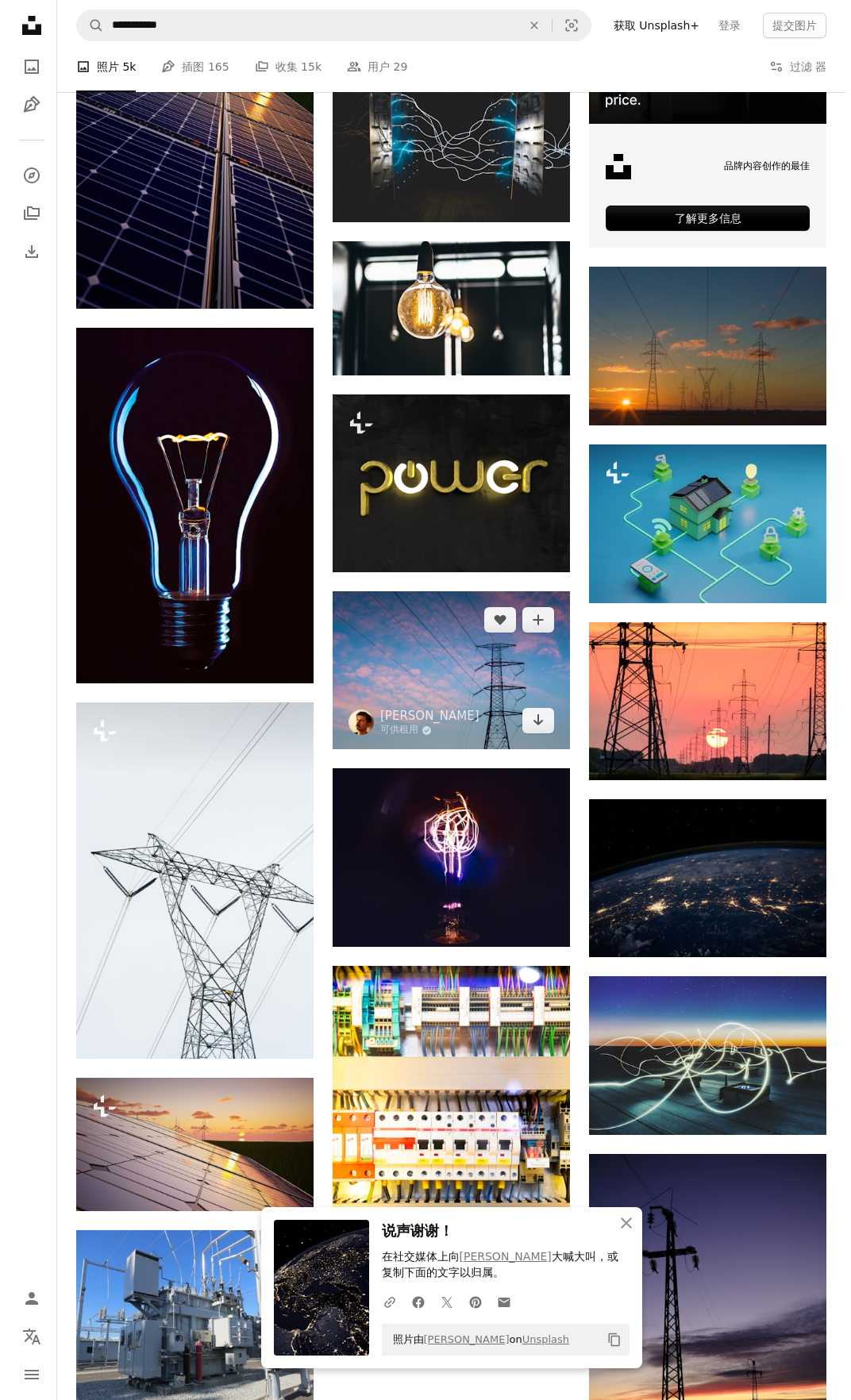
scroll to position [873, 0]
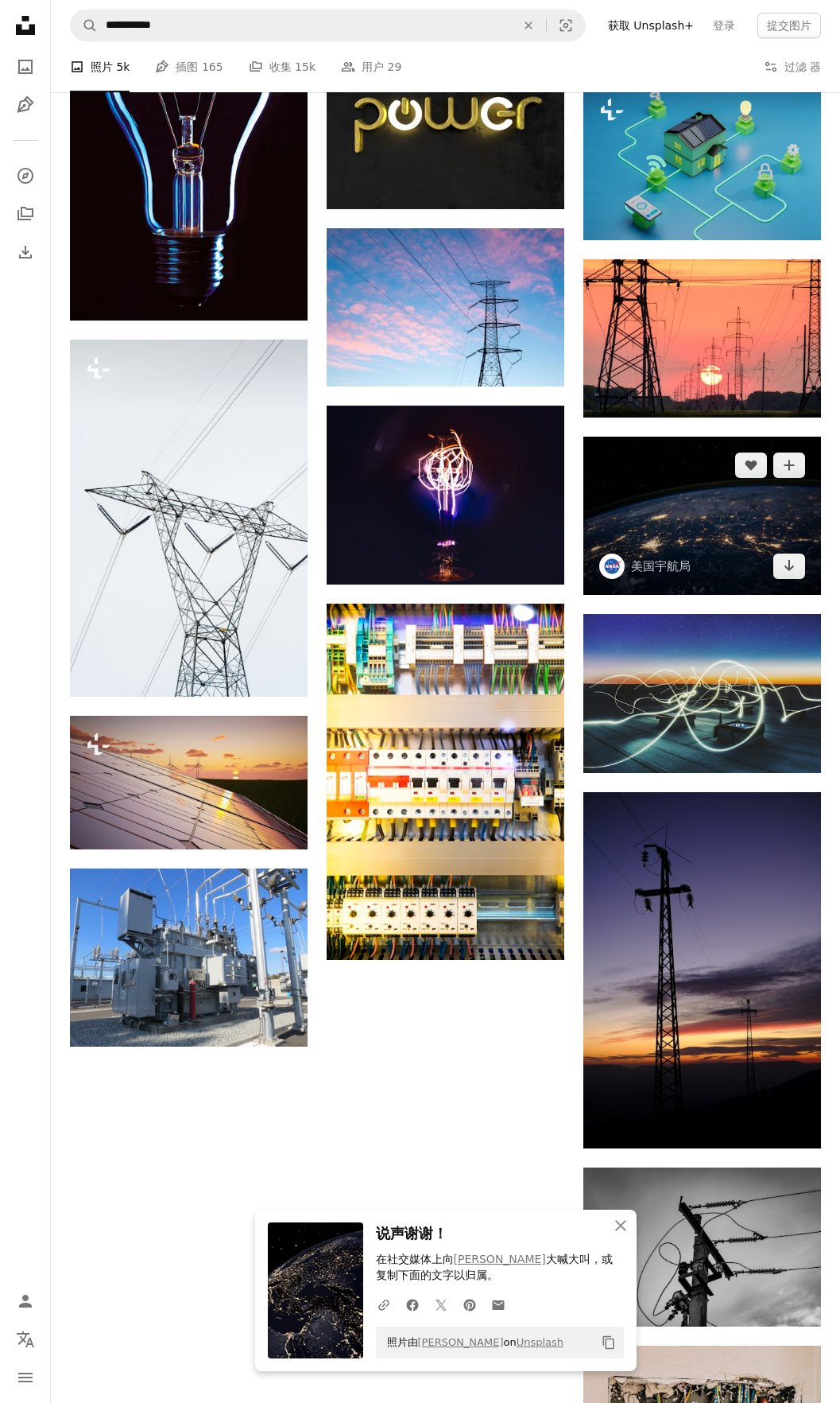
click at [704, 532] on img at bounding box center [703, 516] width 238 height 158
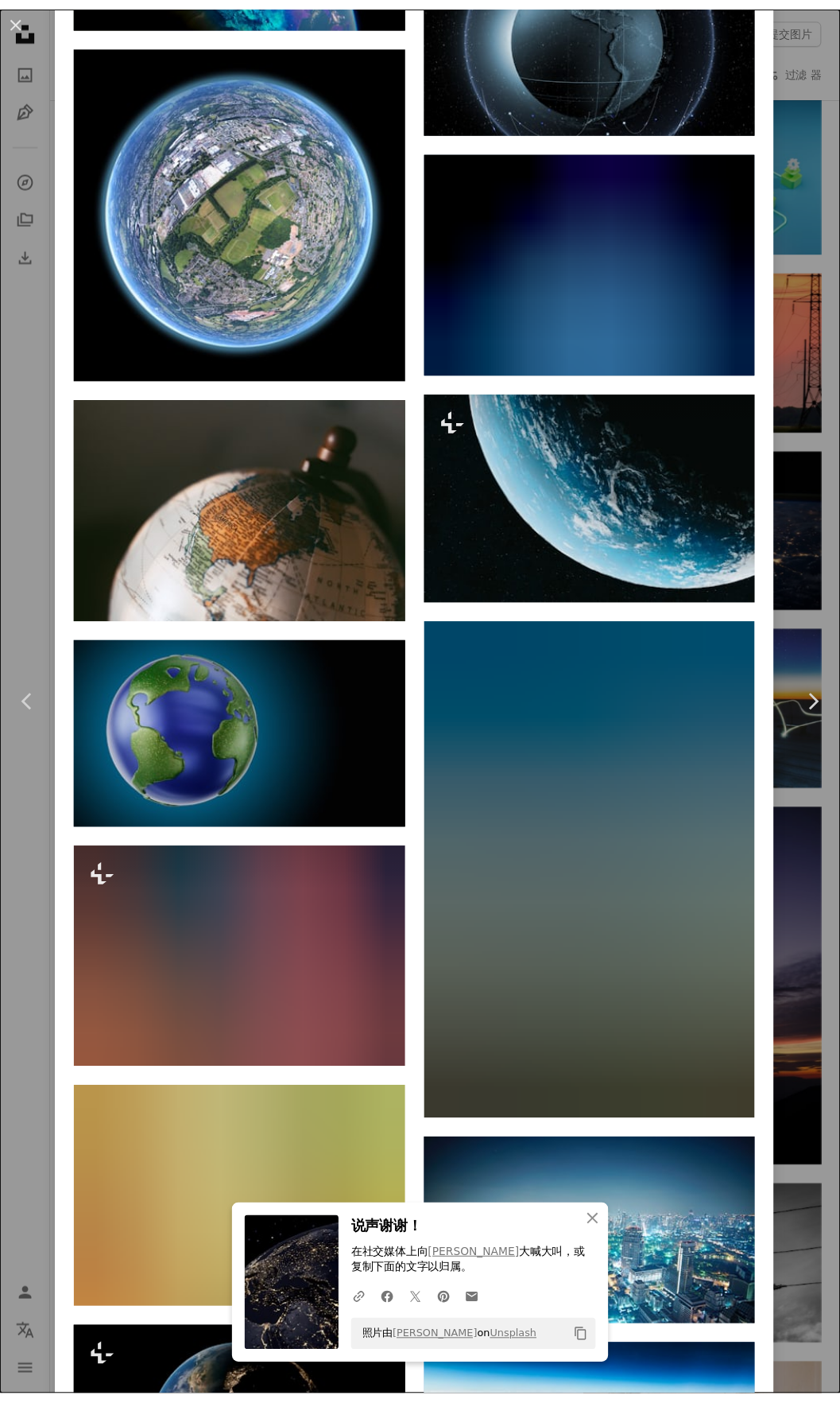
scroll to position [15306, 0]
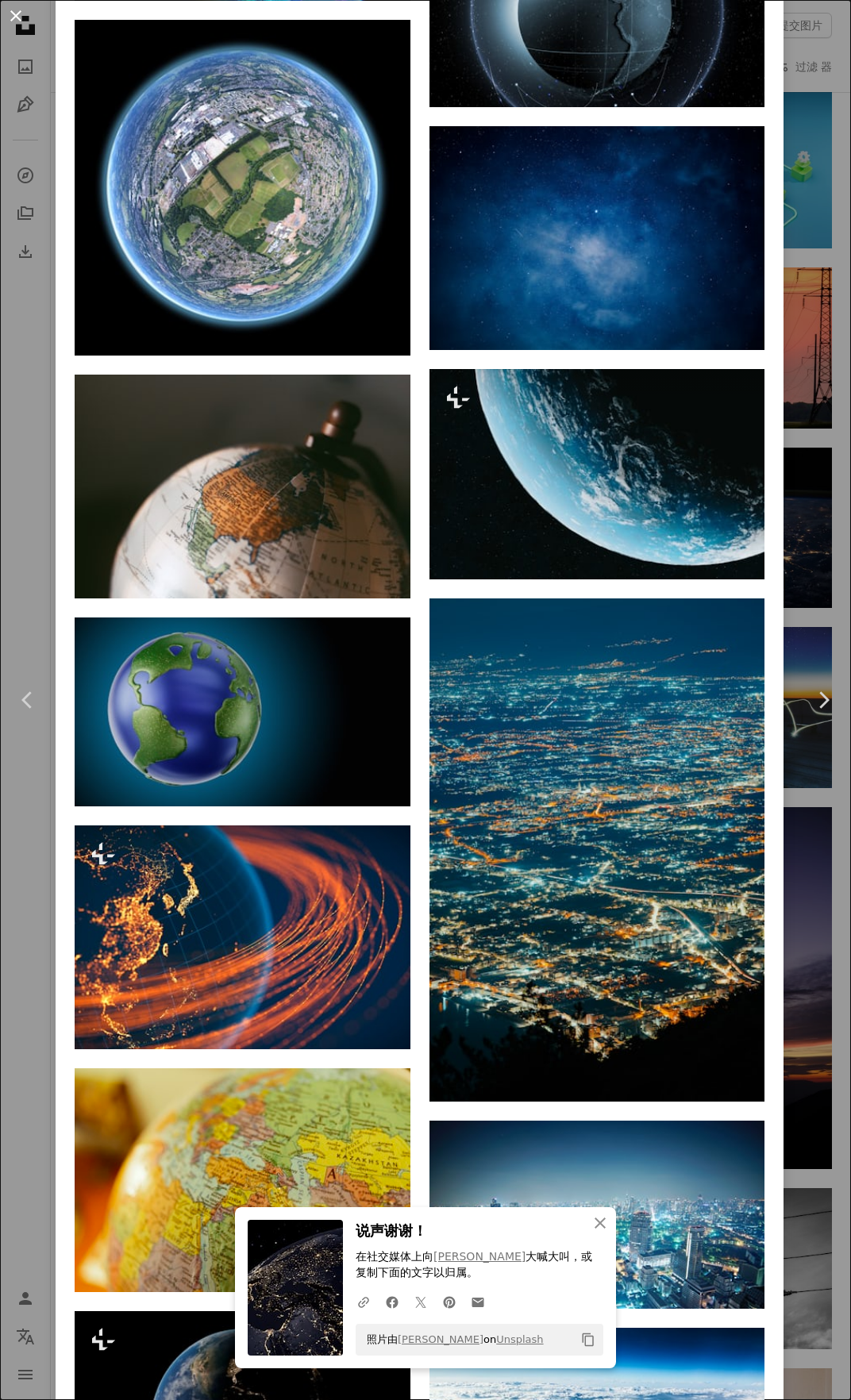
click at [15, 13] on button "An X shape" at bounding box center [16, 16] width 19 height 19
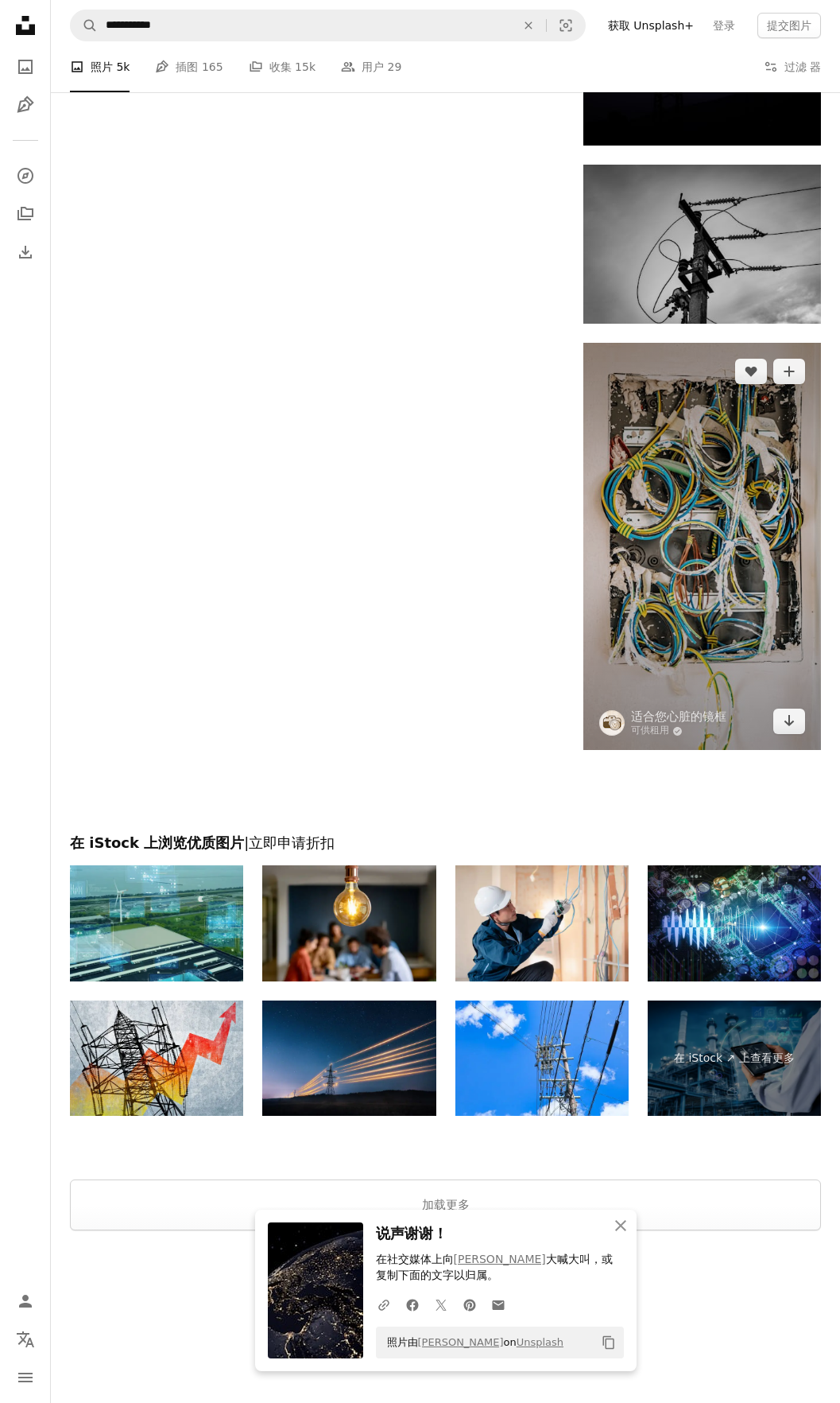
scroll to position [1889, 0]
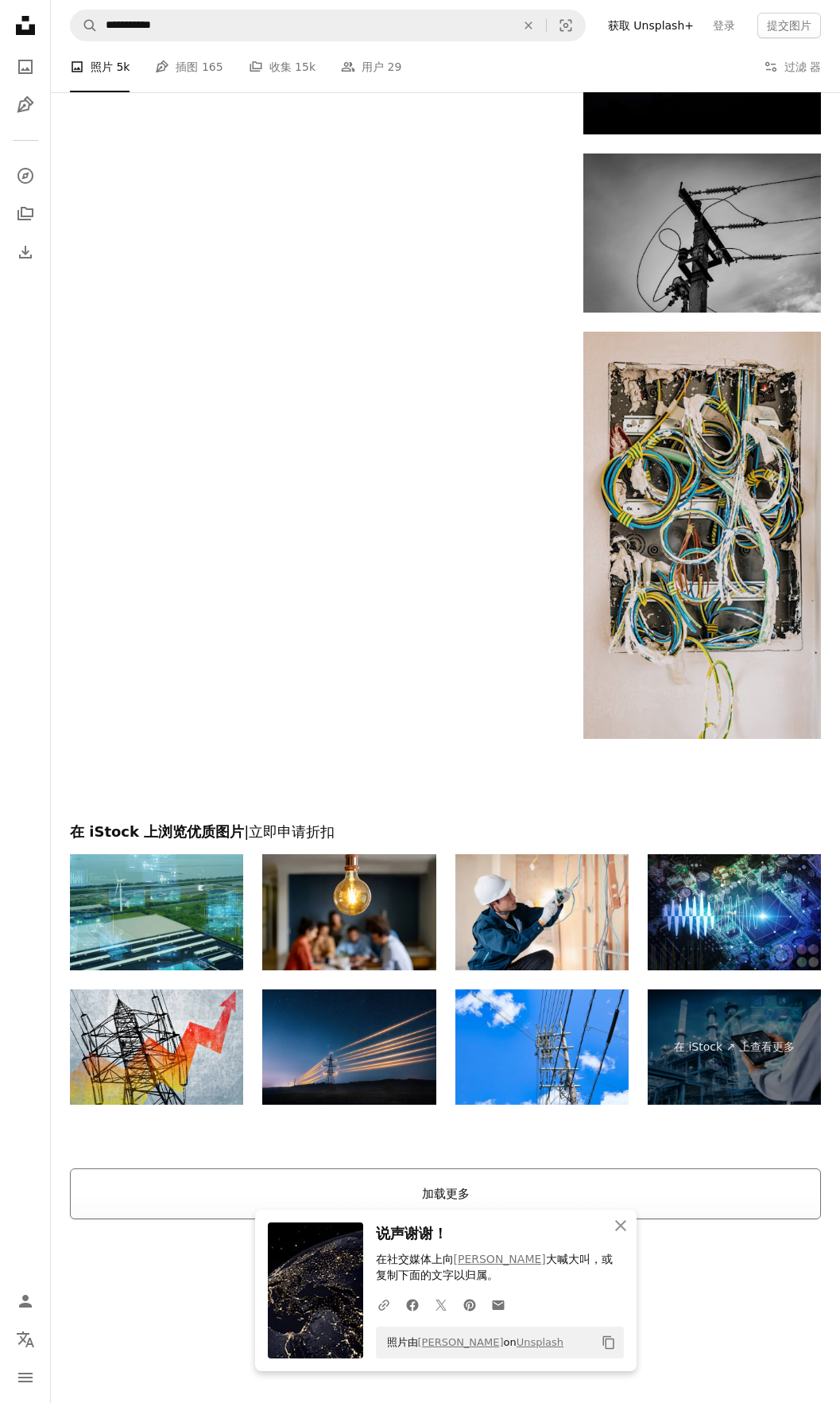
click at [500, 1182] on button "加载更多" at bounding box center [445, 1193] width 751 height 51
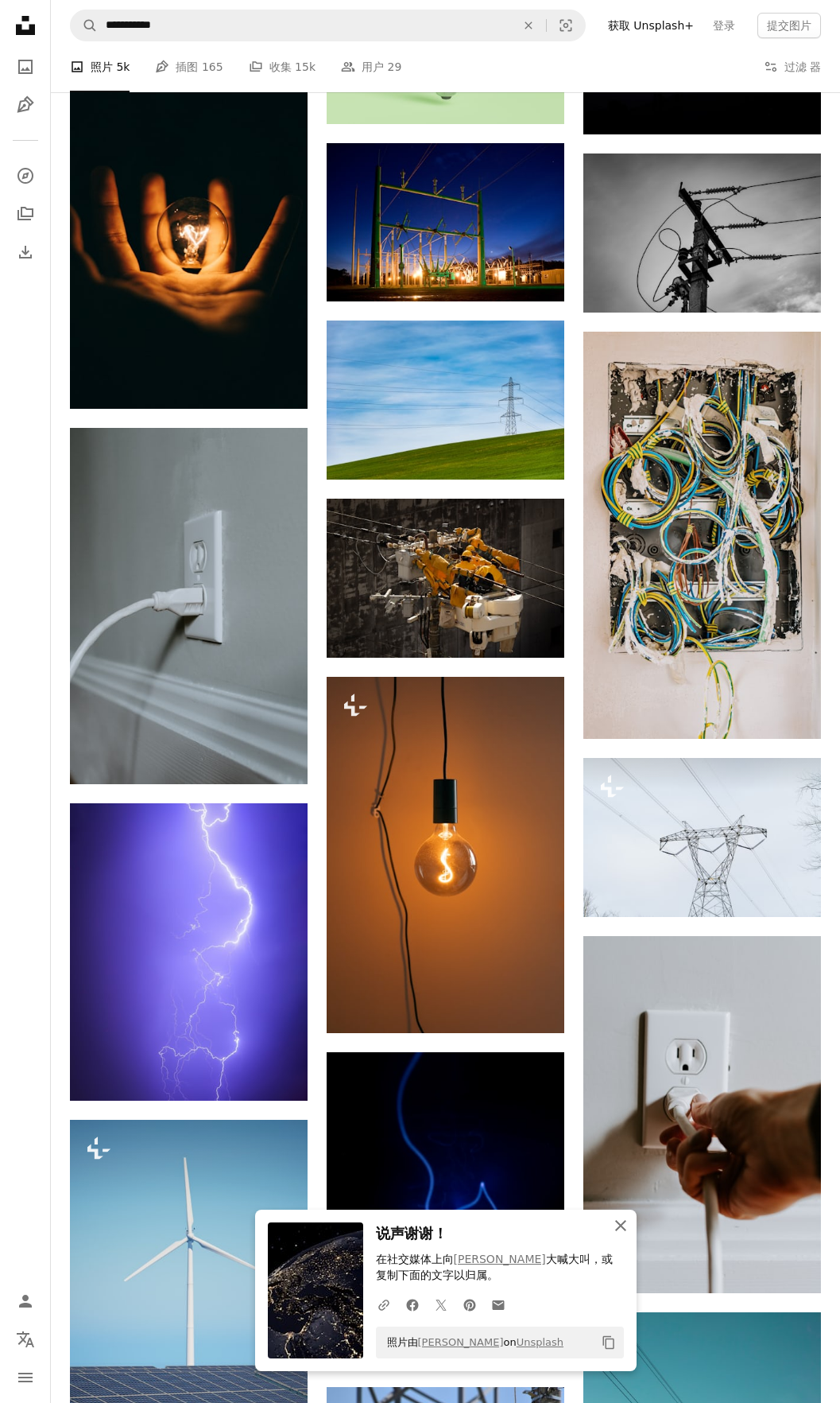
click at [625, 1229] on icon "button" at bounding box center [620, 1225] width 11 height 11
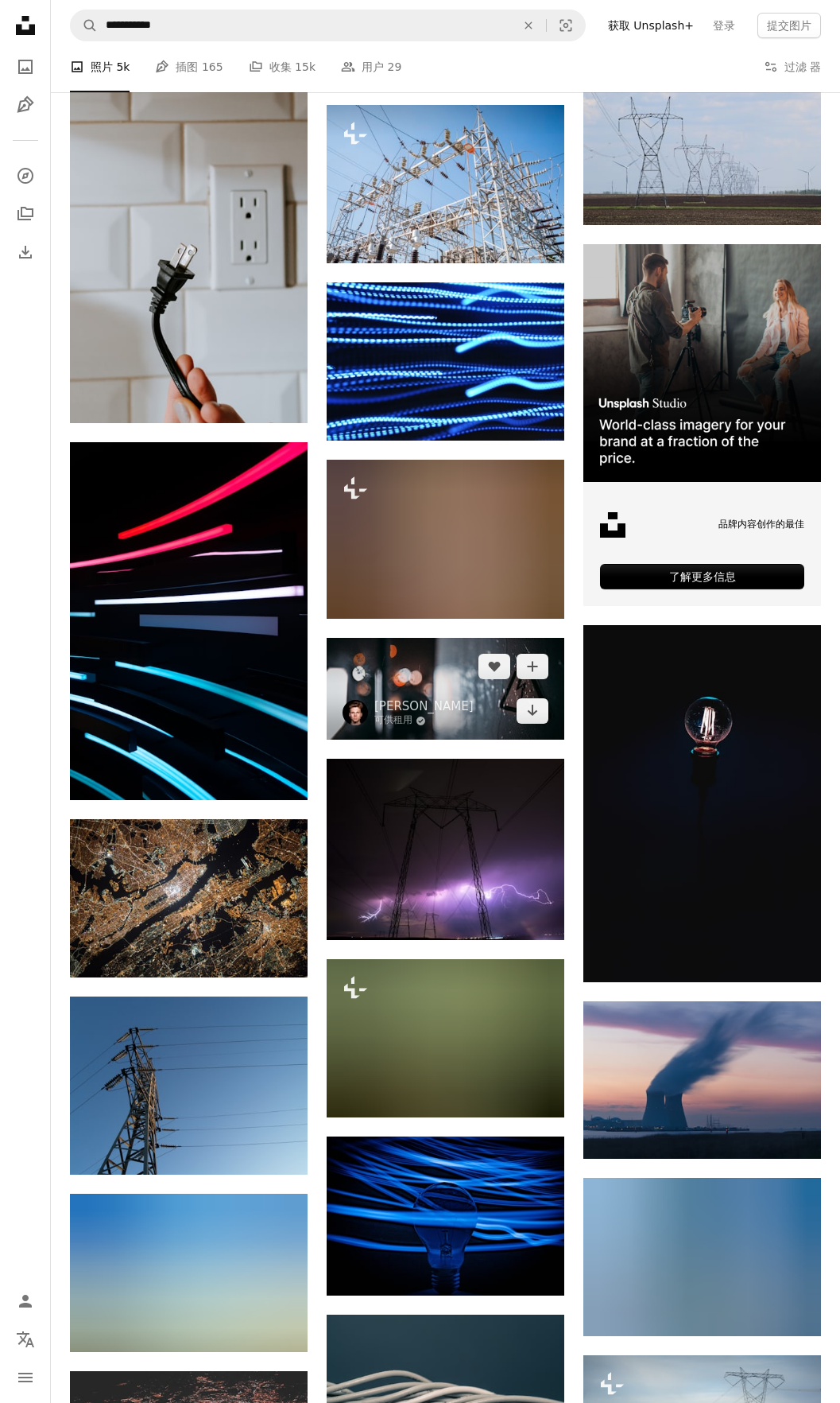
scroll to position [5309, 0]
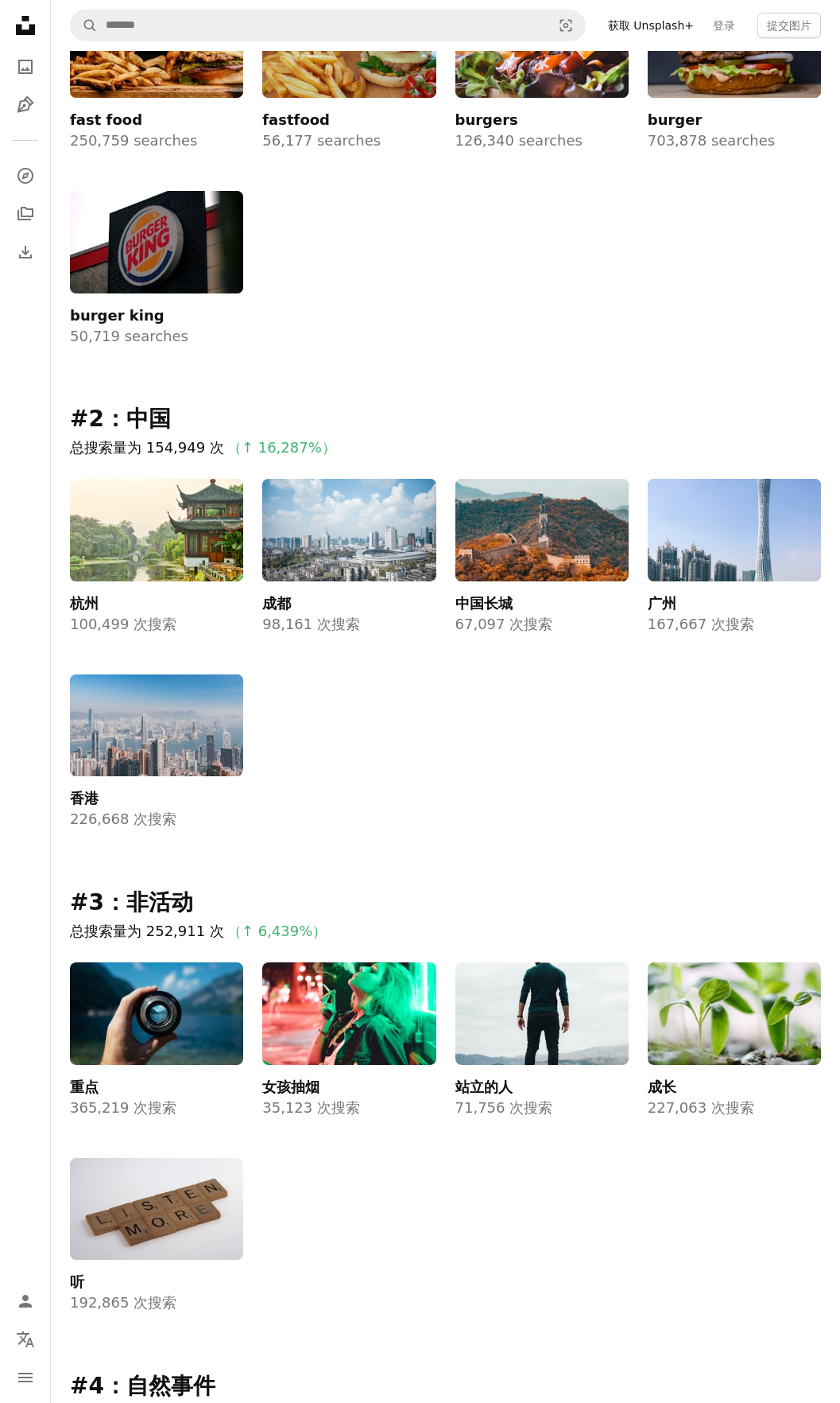
scroll to position [367, 0]
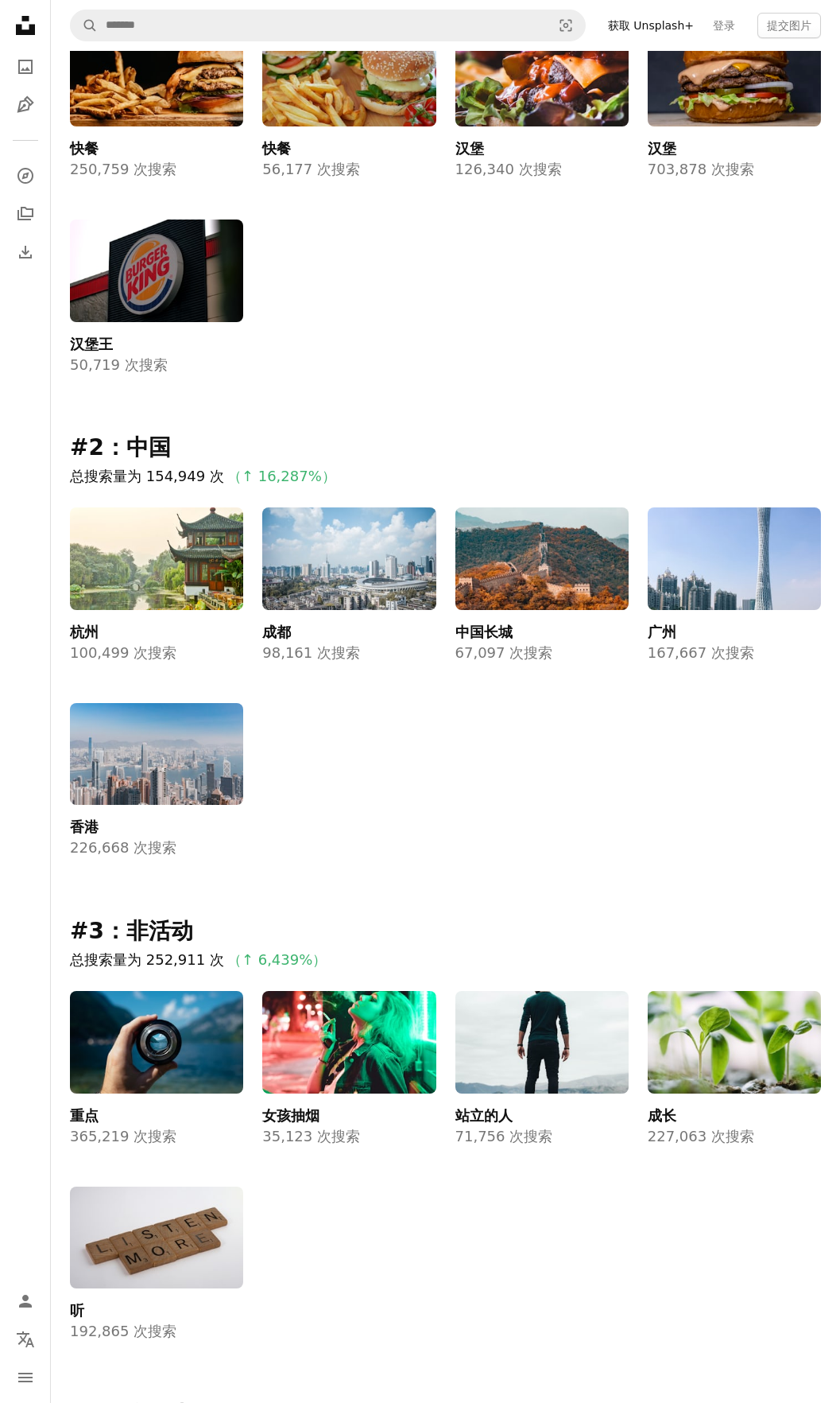
click at [715, 567] on img at bounding box center [734, 558] width 173 height 102
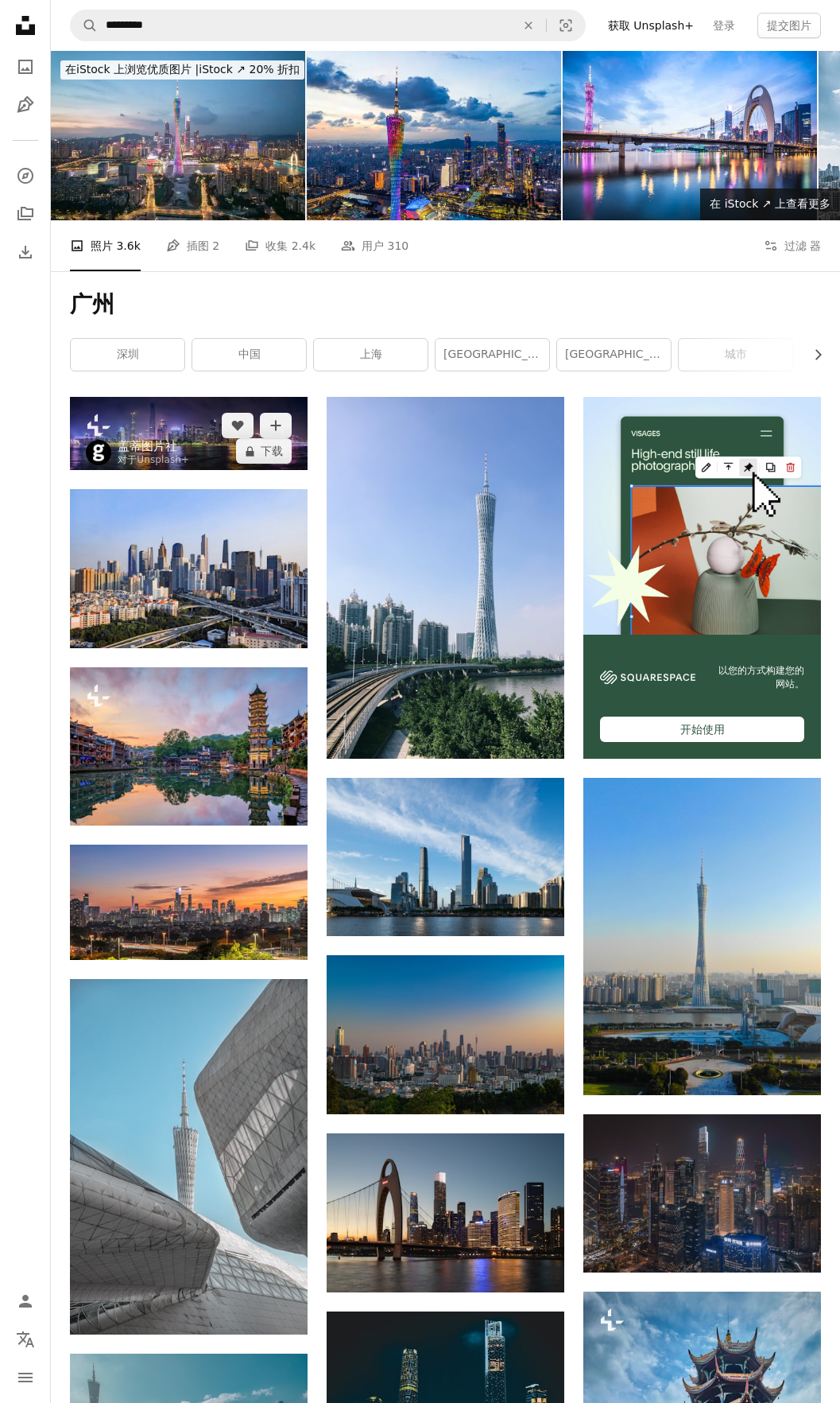
click at [161, 440] on link "盖蒂图片社" at bounding box center [153, 446] width 72 height 16
click at [153, 414] on img at bounding box center [189, 434] width 238 height 73
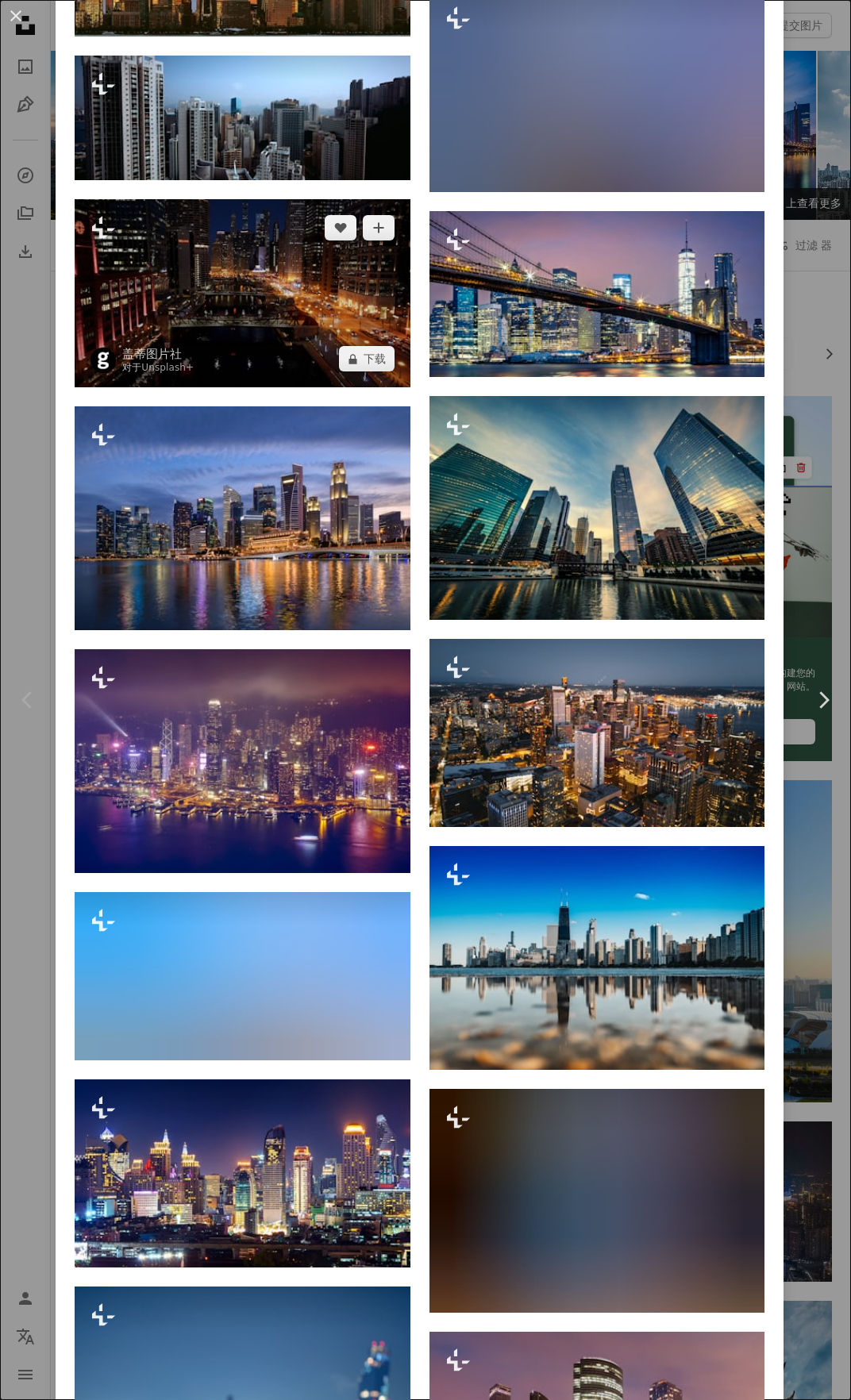
scroll to position [1667, 0]
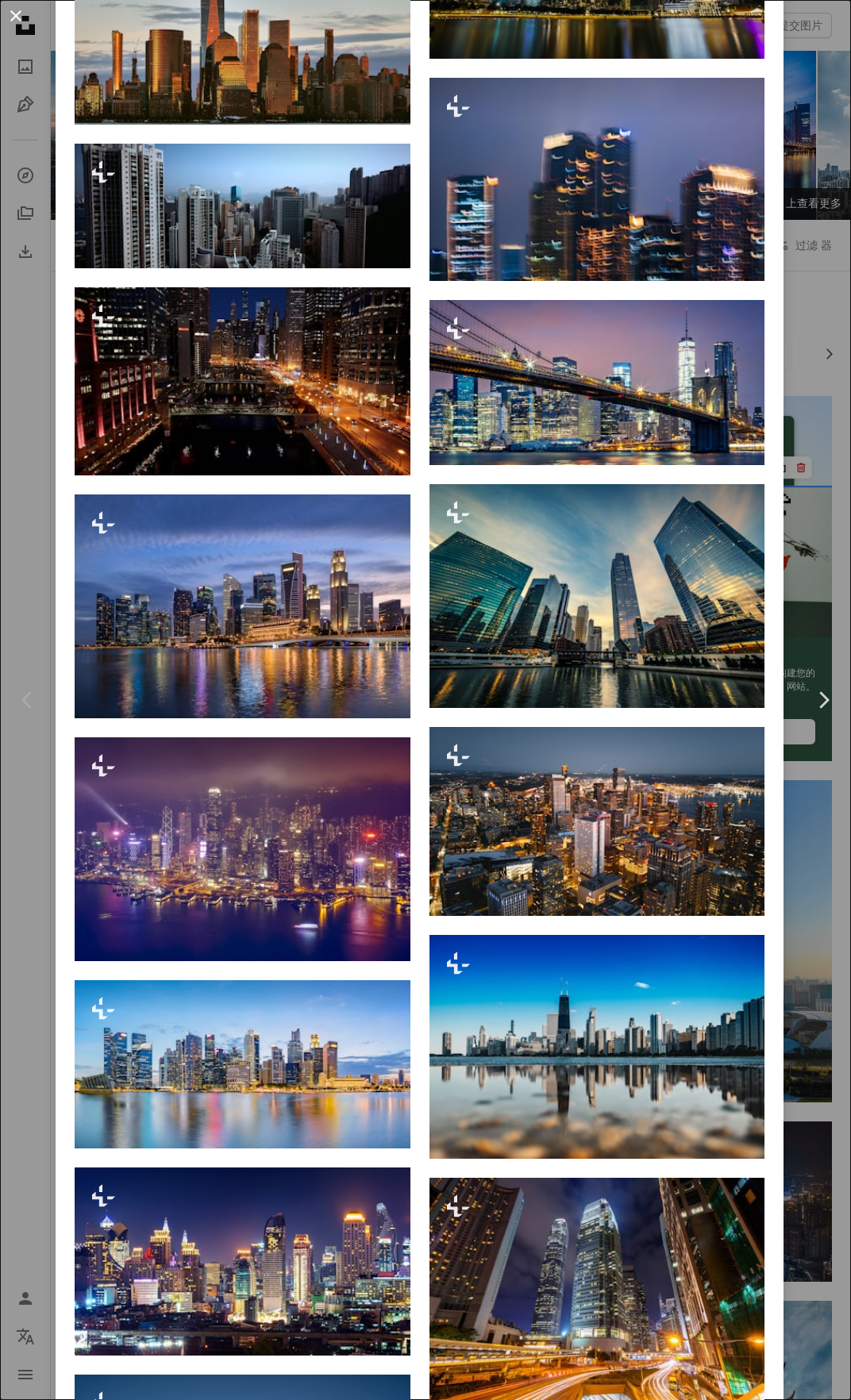
click at [16, 14] on button "An X shape" at bounding box center [16, 16] width 19 height 19
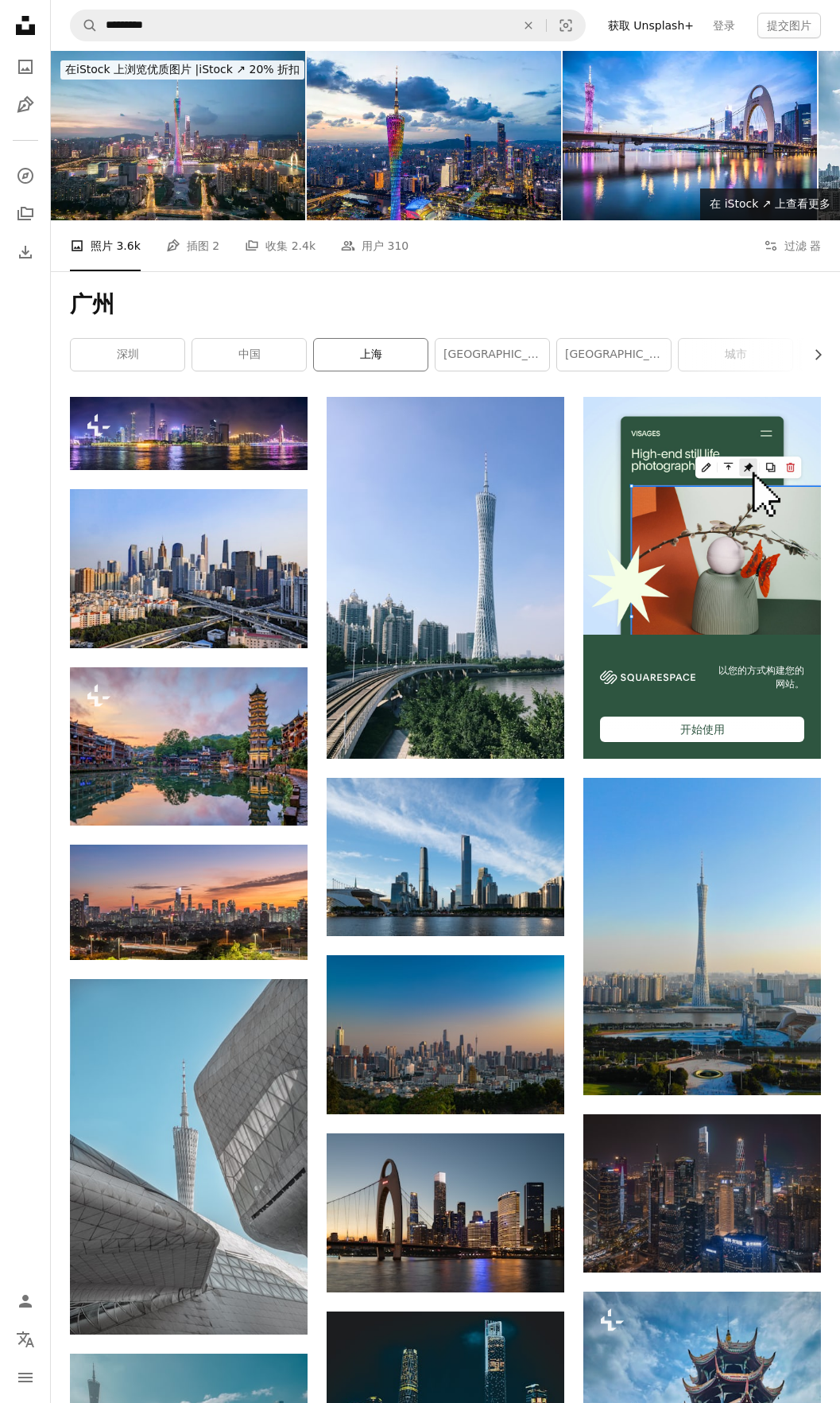
click at [374, 351] on link "上海" at bounding box center [371, 354] width 114 height 32
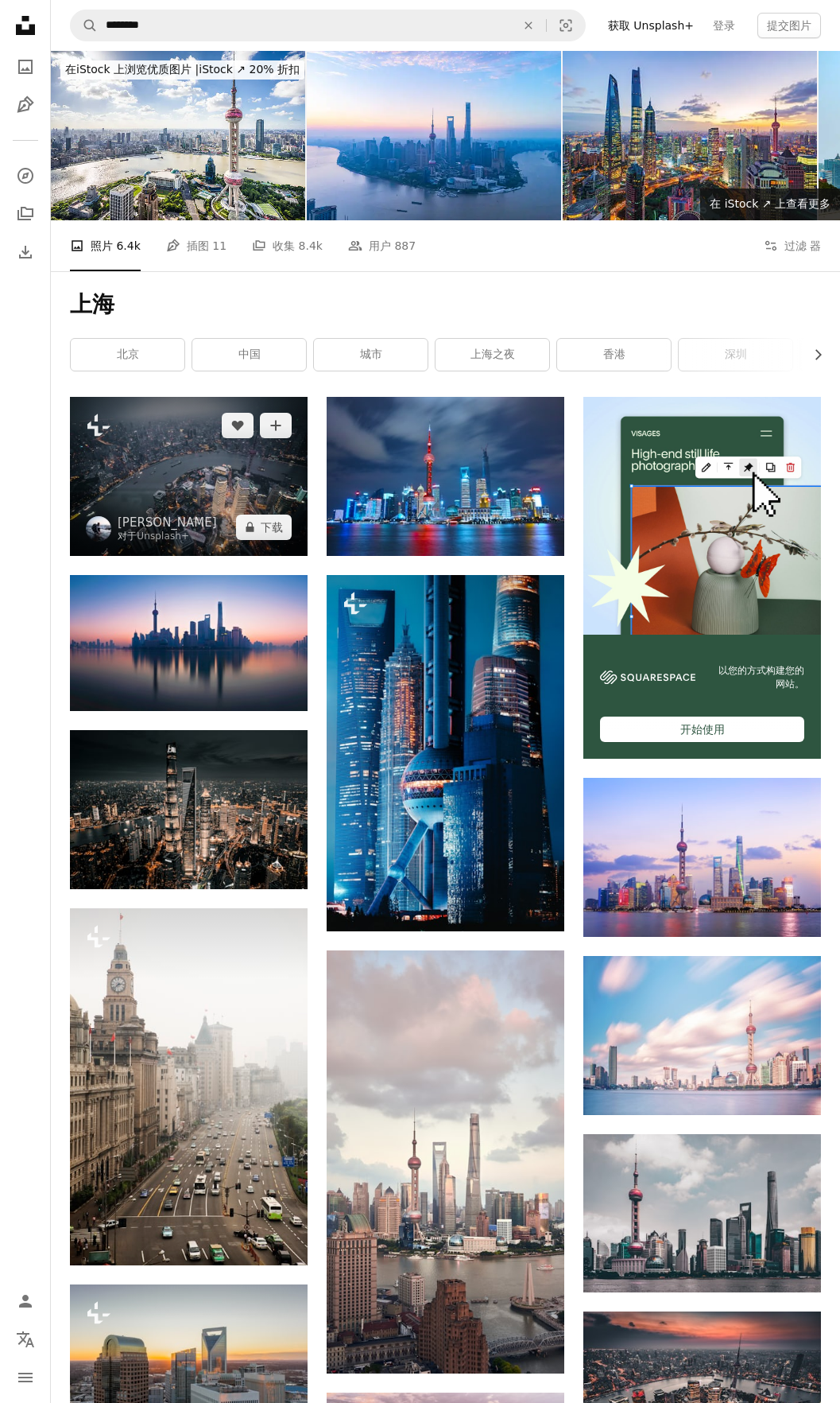
click at [211, 466] on img at bounding box center [189, 476] width 238 height 159
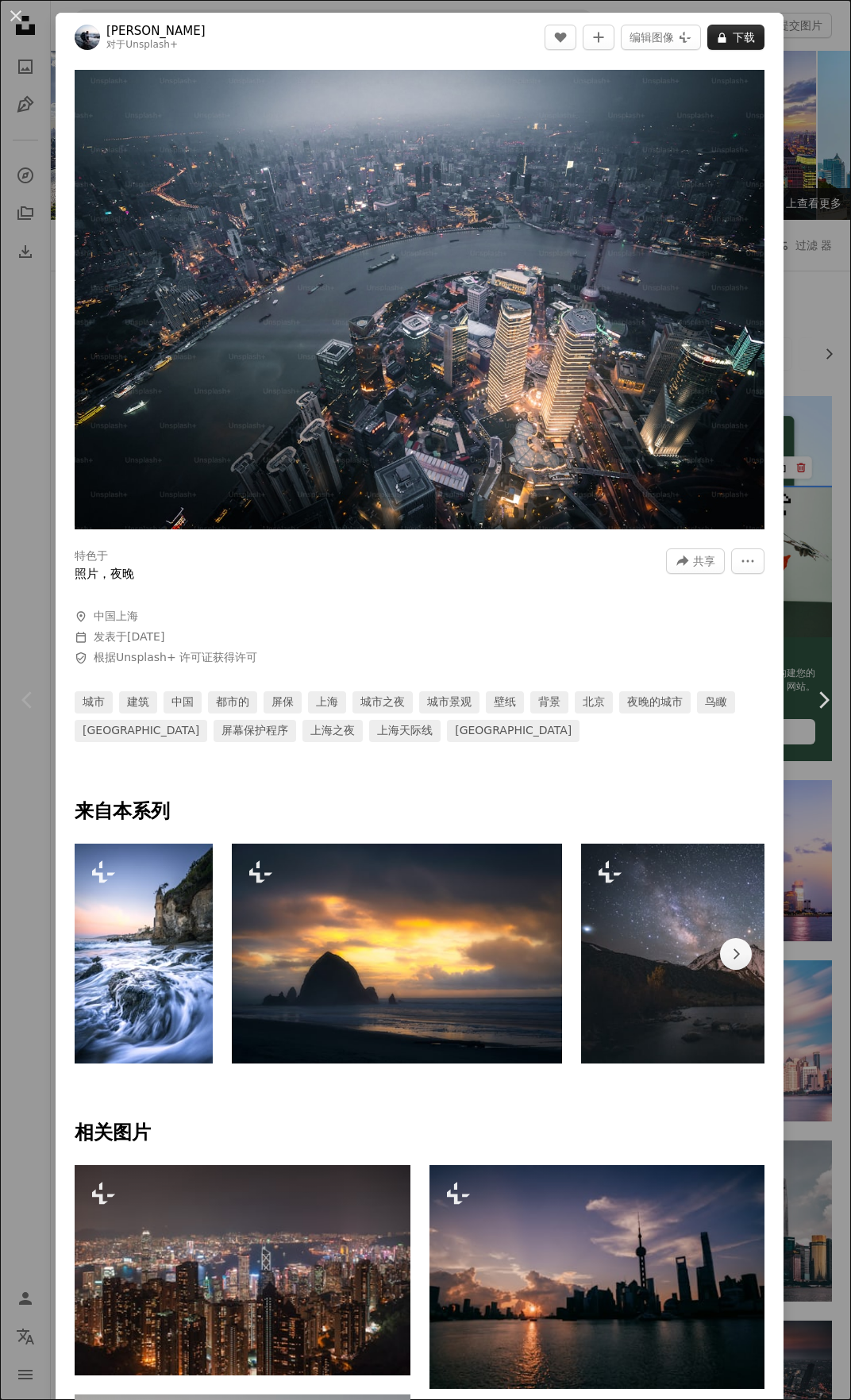
click at [734, 42] on font "下载" at bounding box center [743, 37] width 22 height 24
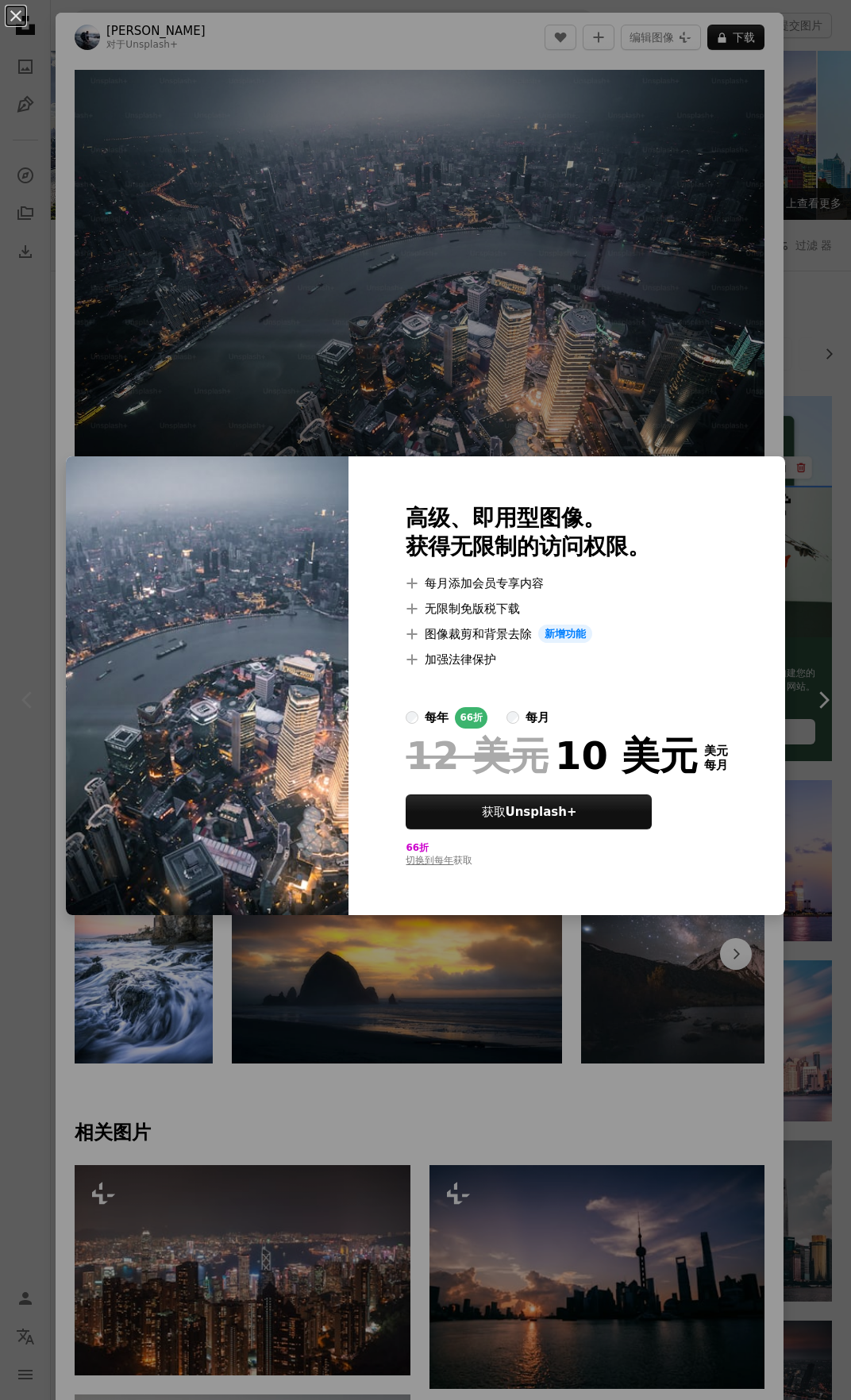
click at [423, 722] on label "每年 66折" at bounding box center [446, 718] width 81 height 22
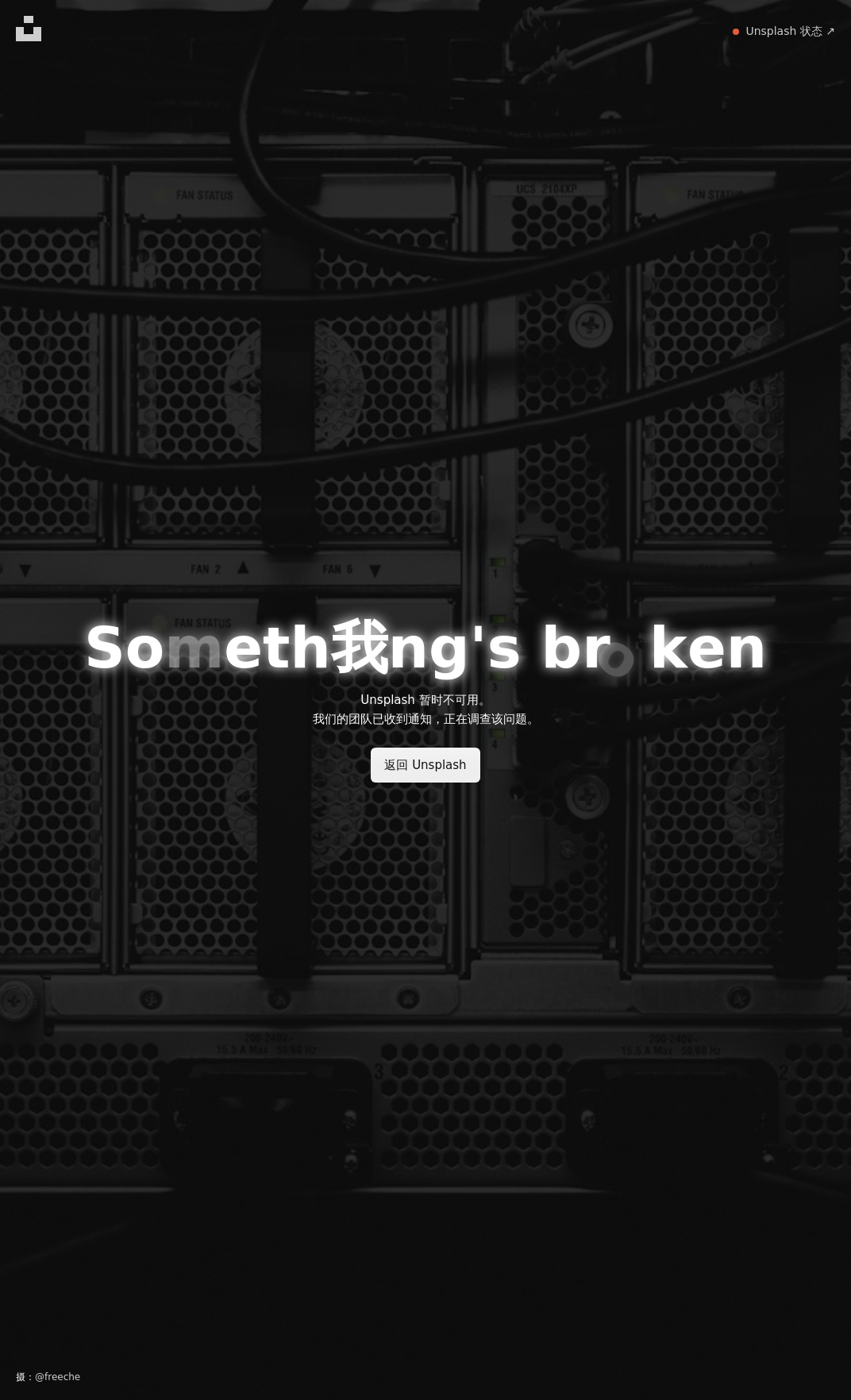
click at [408, 771] on link "返回 Unsplash" at bounding box center [424, 765] width 109 height 35
click at [423, 774] on link "返回 Unsplash" at bounding box center [424, 765] width 109 height 35
